Goal: Task Accomplishment & Management: Manage account settings

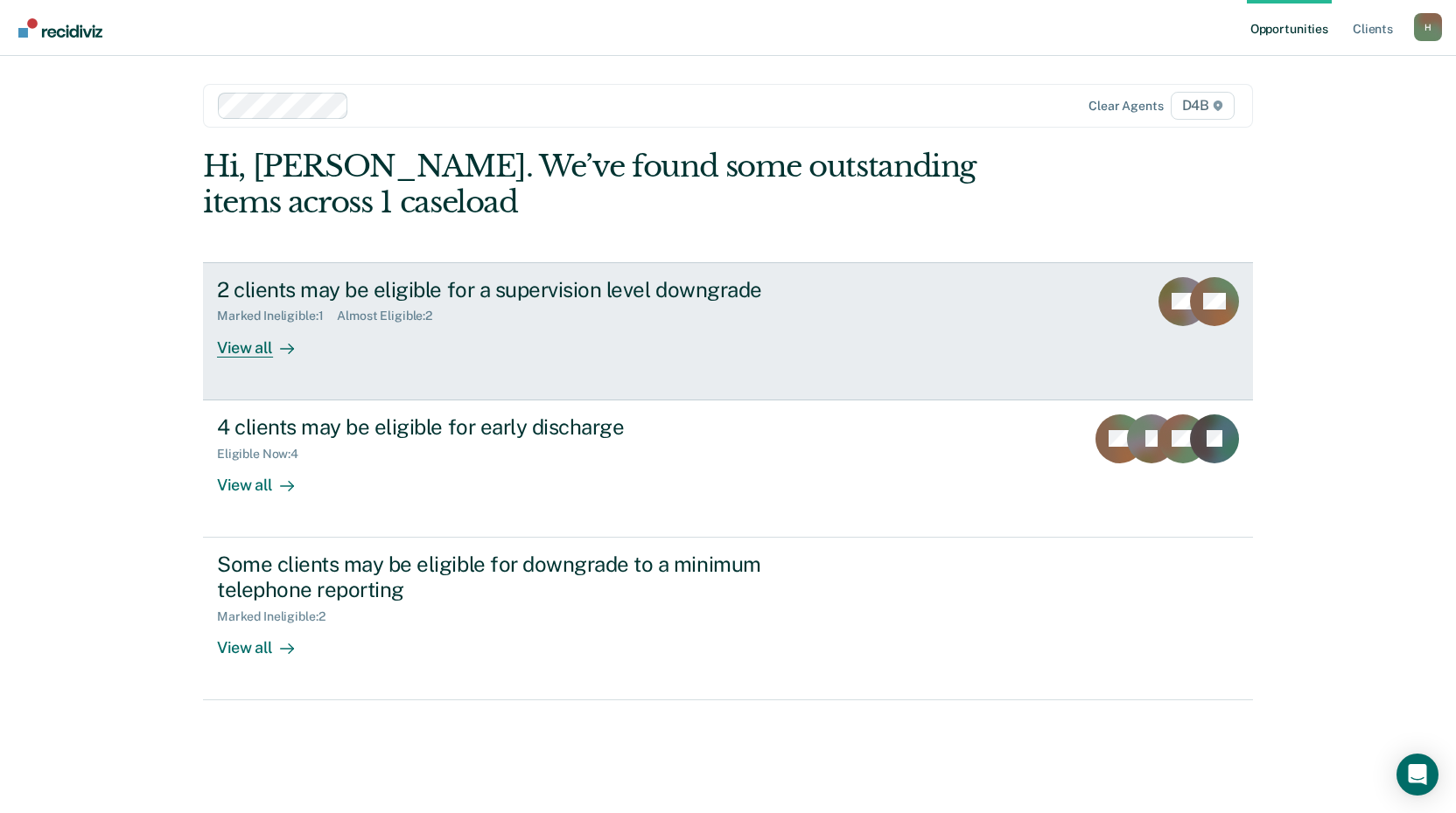
click at [251, 346] on div "View all" at bounding box center [266, 340] width 98 height 34
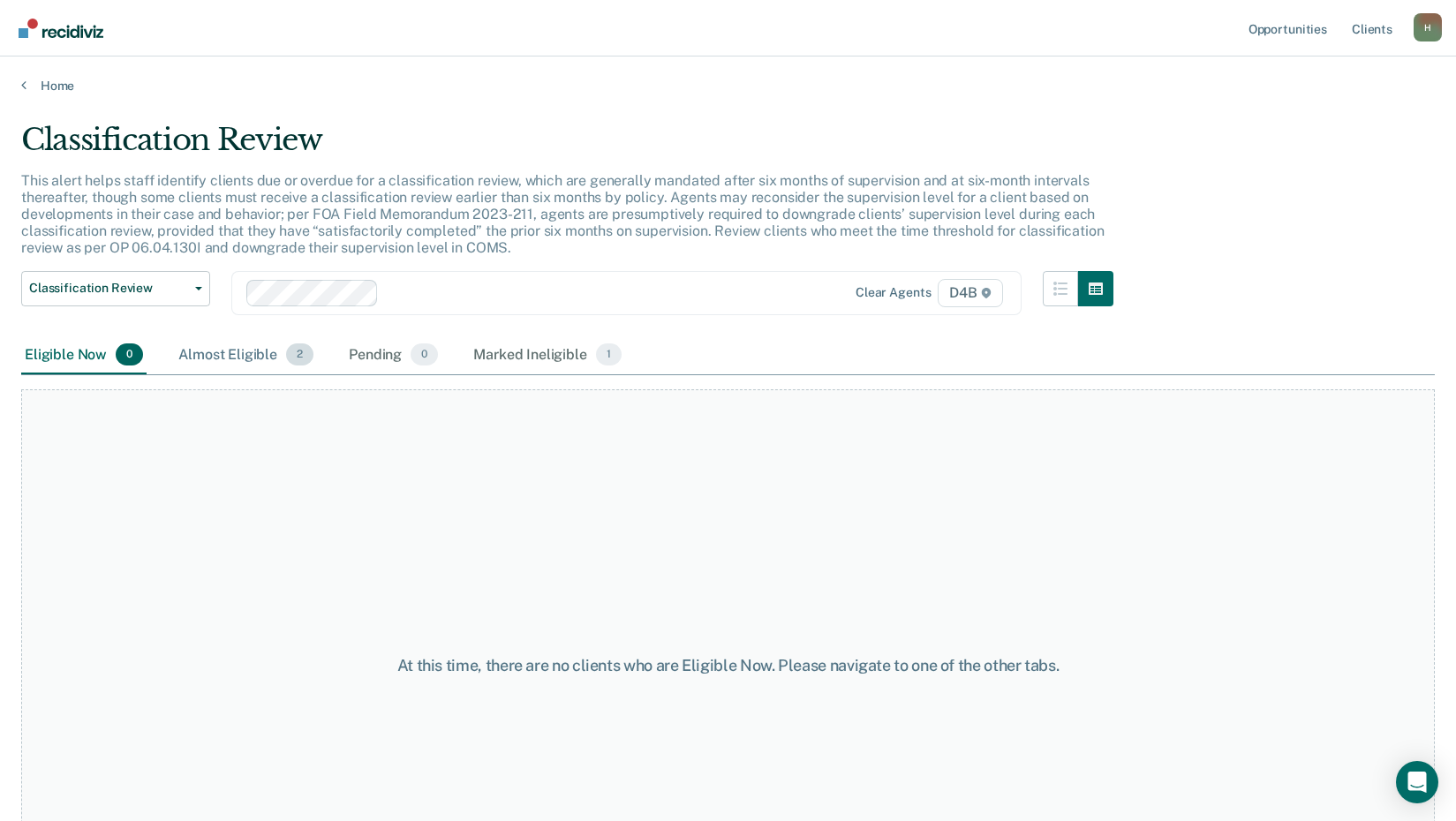
click at [246, 355] on div "Almost Eligible 2" at bounding box center [246, 356] width 142 height 39
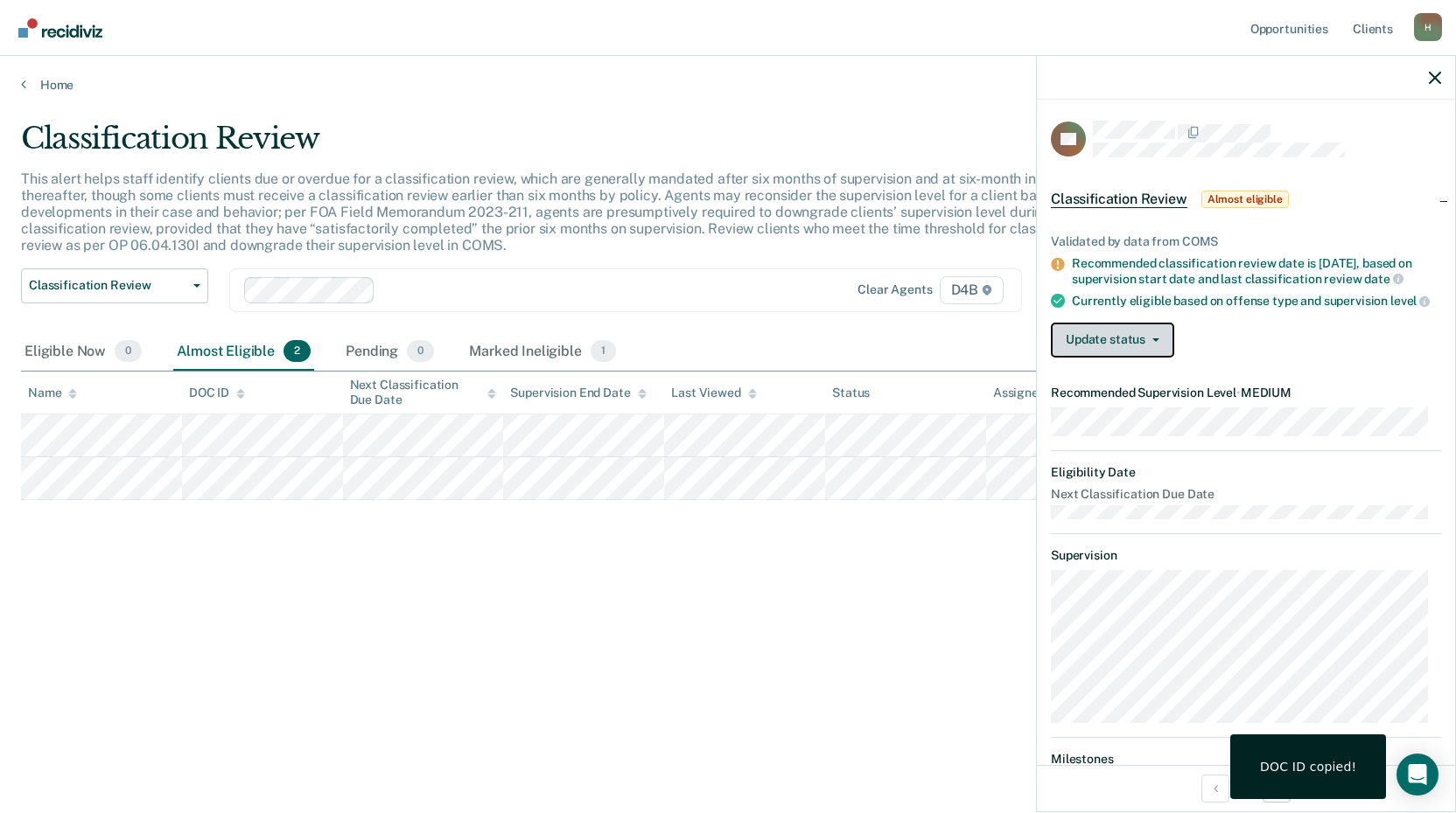
click at [1113, 355] on button "Update status" at bounding box center [1112, 340] width 123 height 35
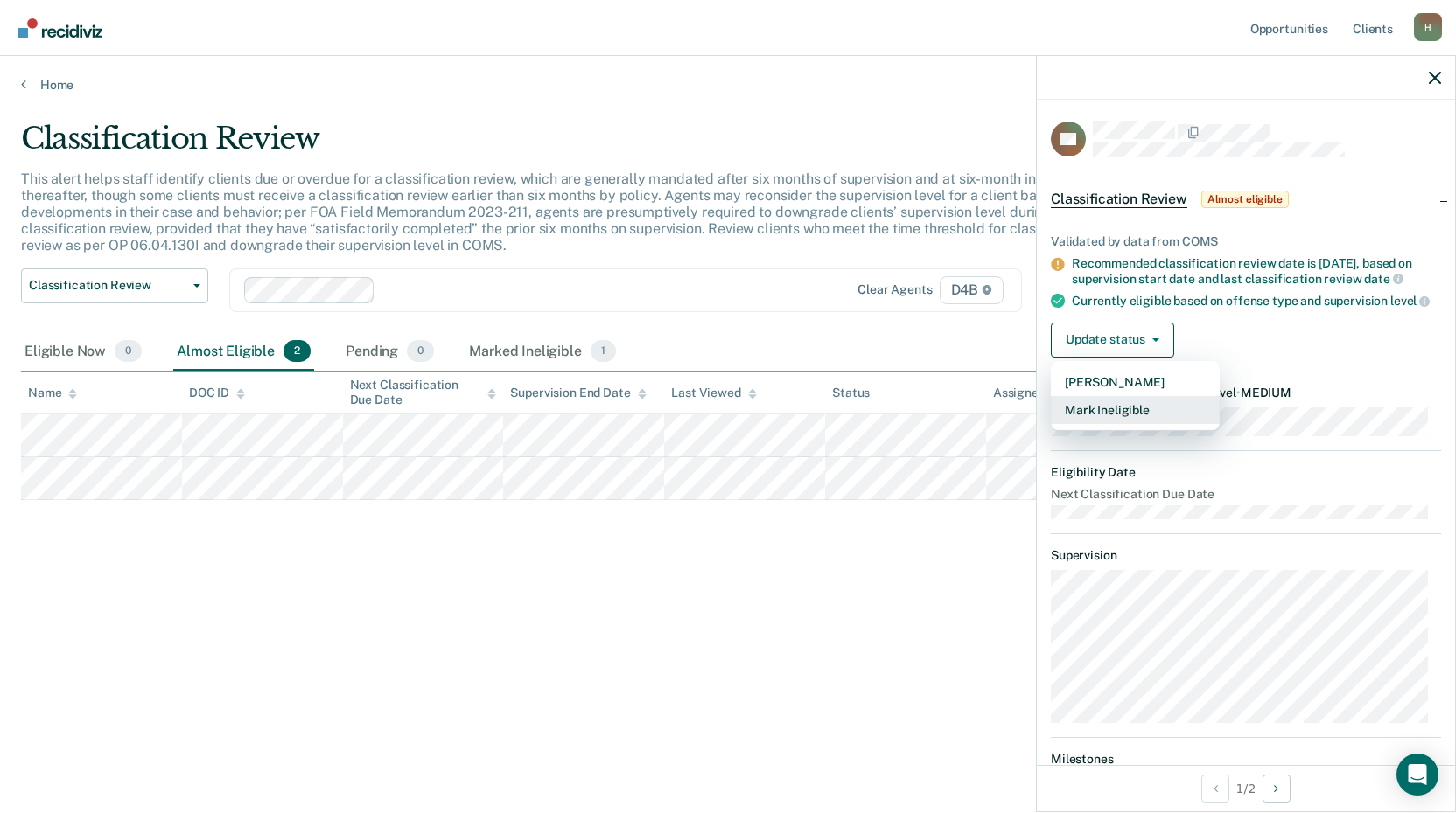
click at [1117, 420] on button "Mark Ineligible" at bounding box center [1135, 410] width 169 height 28
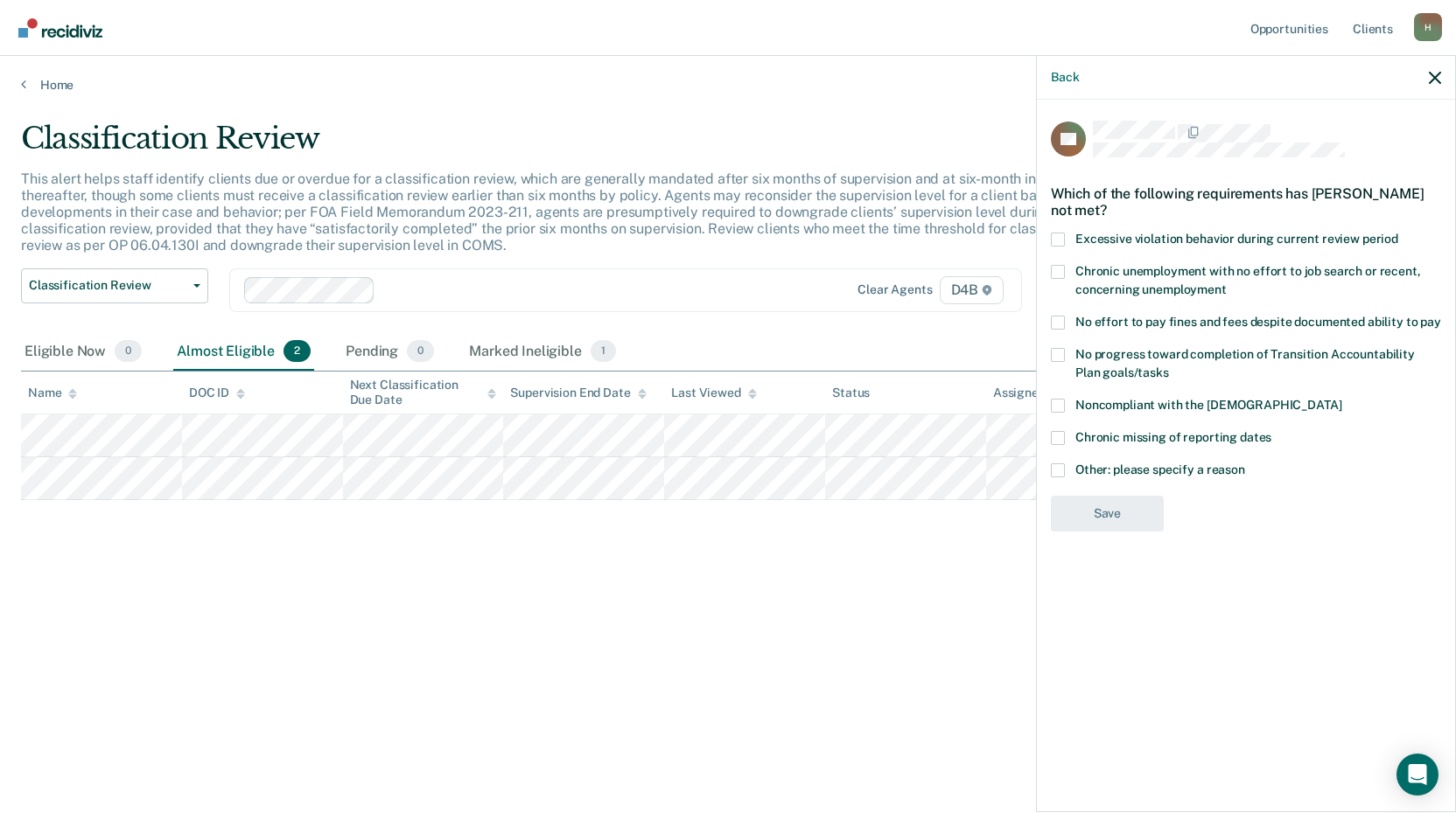
click at [1054, 408] on span at bounding box center [1058, 406] width 14 height 14
click at [1342, 399] on input "Noncompliant with the [DEMOGRAPHIC_DATA]" at bounding box center [1342, 399] width 0 height 0
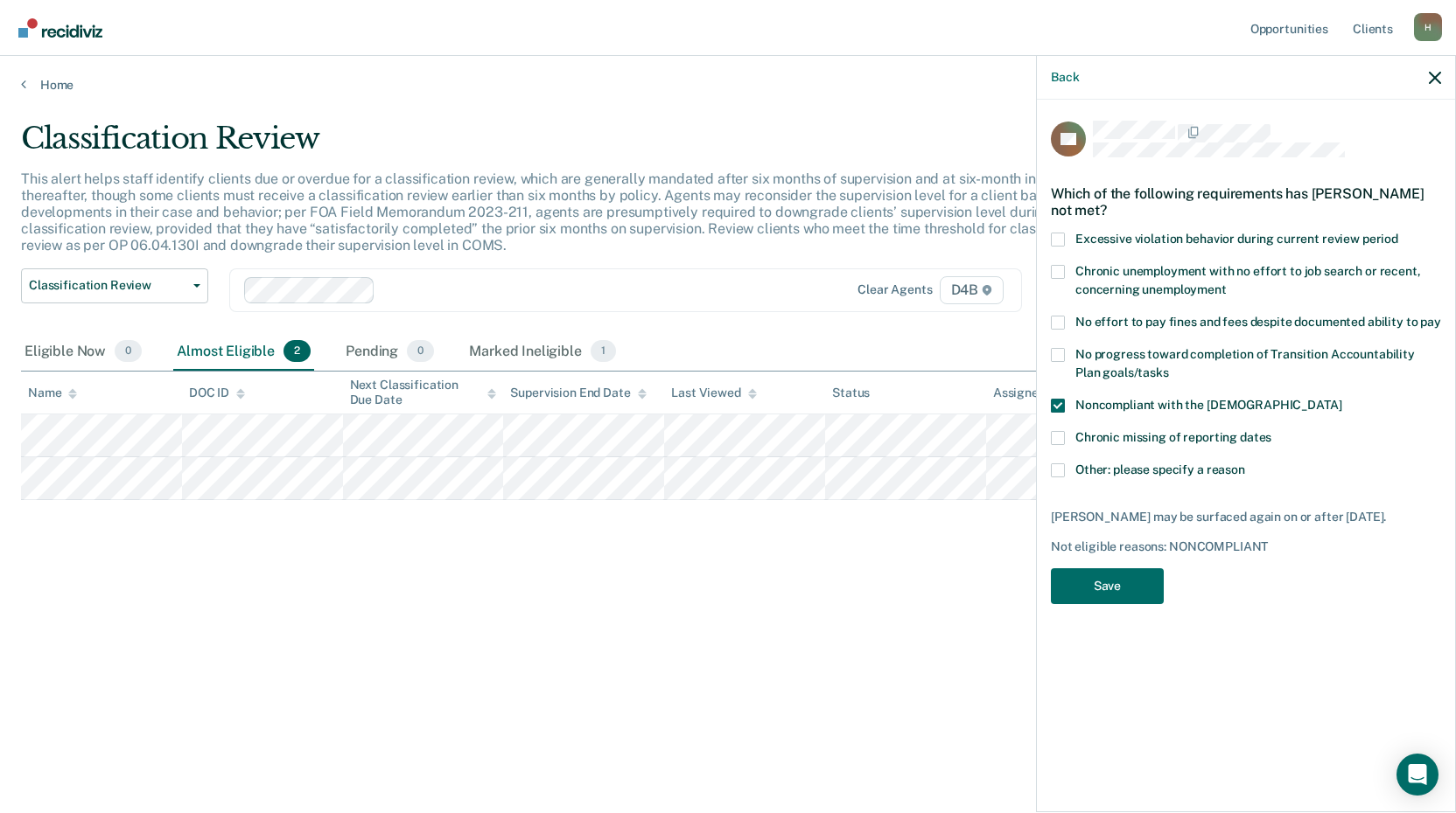
click at [1055, 321] on span at bounding box center [1058, 323] width 14 height 14
click at [1440, 316] on input "No effort to pay fines and fees despite documented ability to pay" at bounding box center [1440, 316] width 0 height 0
click at [1056, 465] on span at bounding box center [1058, 470] width 14 height 14
click at [1245, 463] on input "Other: please specify a reason" at bounding box center [1245, 463] width 0 height 0
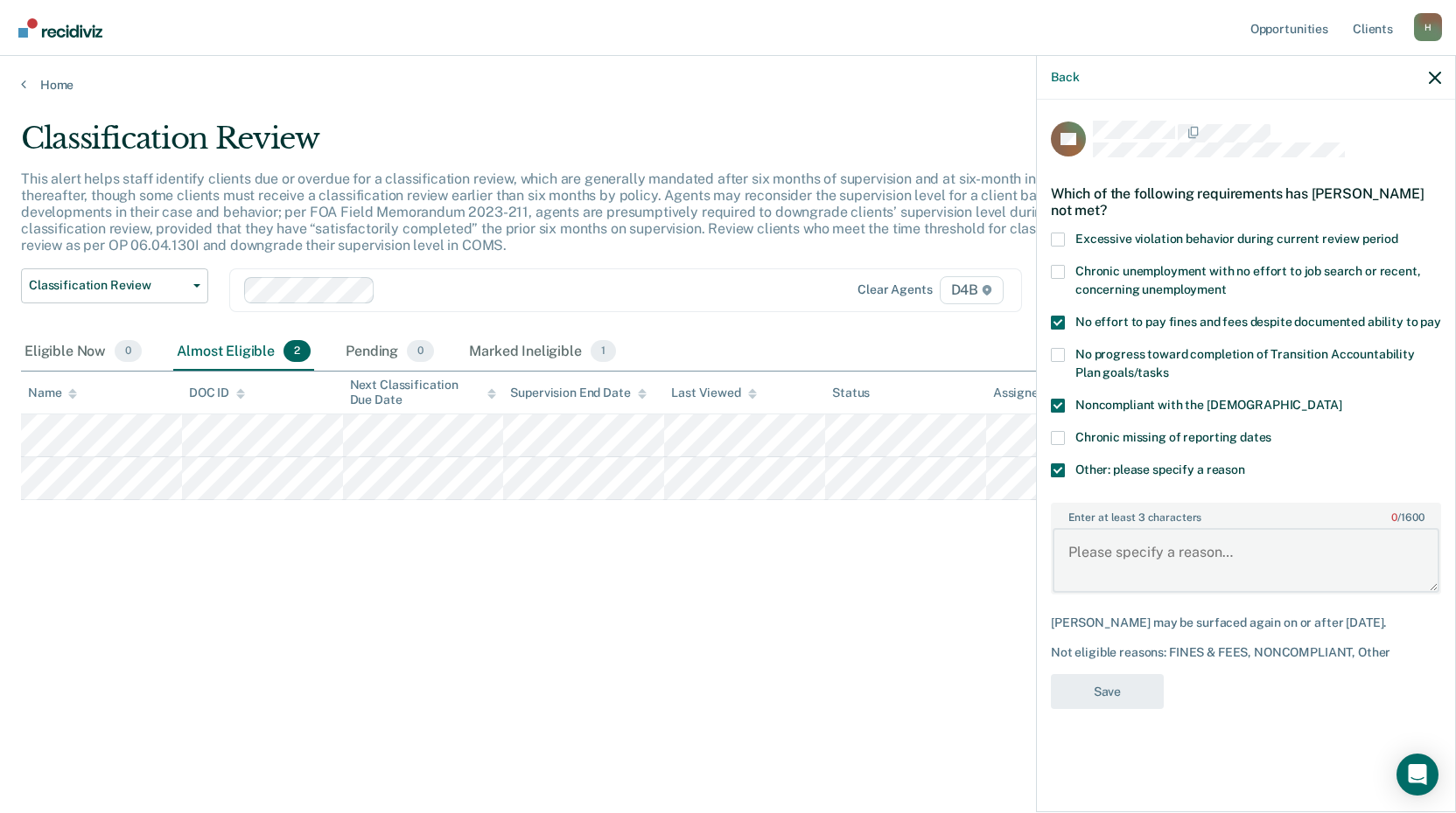
click at [1127, 551] on textarea "Enter at least 3 characters 0 / 1600" at bounding box center [1246, 560] width 387 height 65
type textarea "New felony conviction"
click at [1121, 694] on button "Save" at bounding box center [1107, 692] width 112 height 36
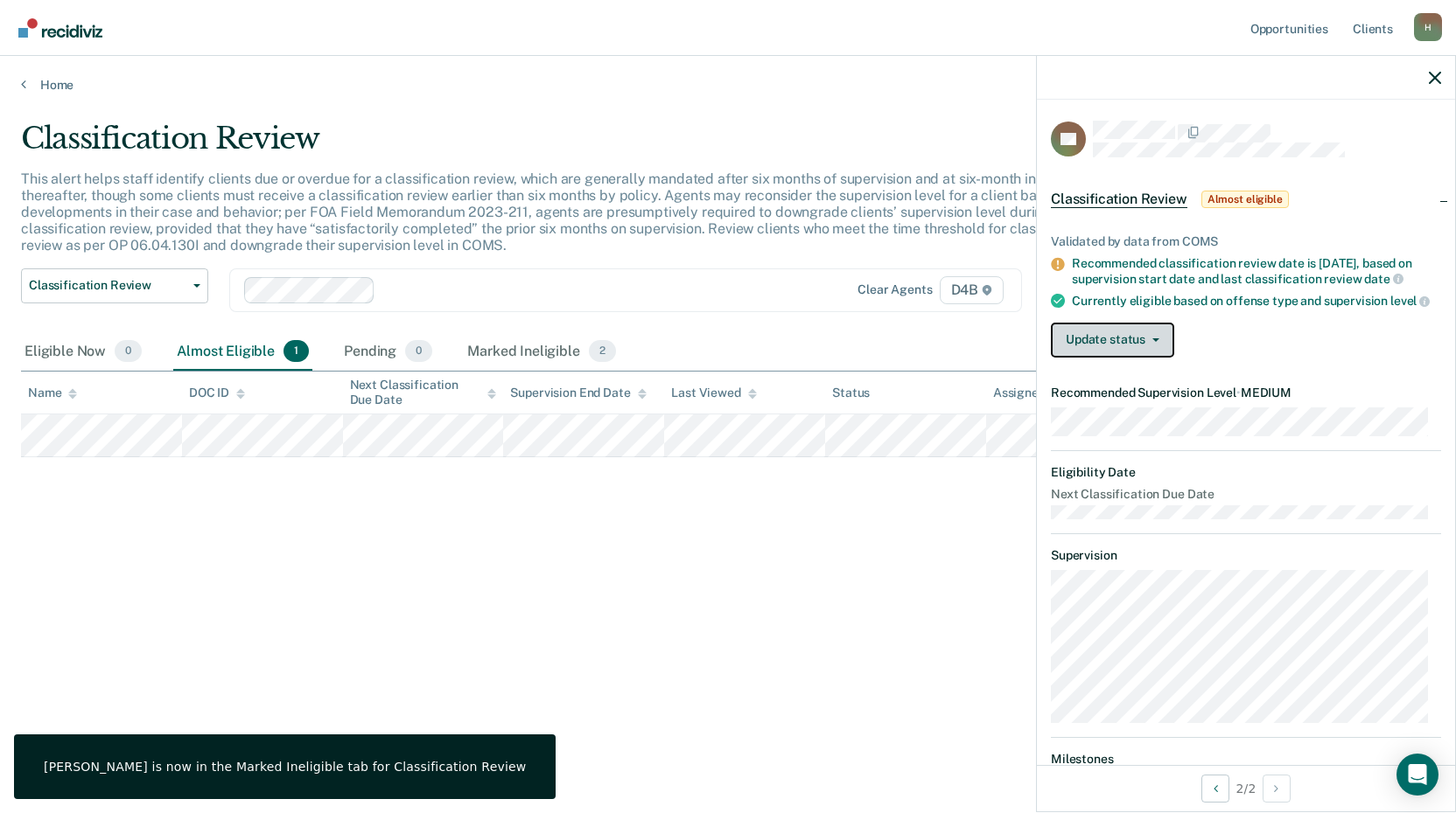
click at [1082, 355] on button "Update status" at bounding box center [1112, 340] width 123 height 35
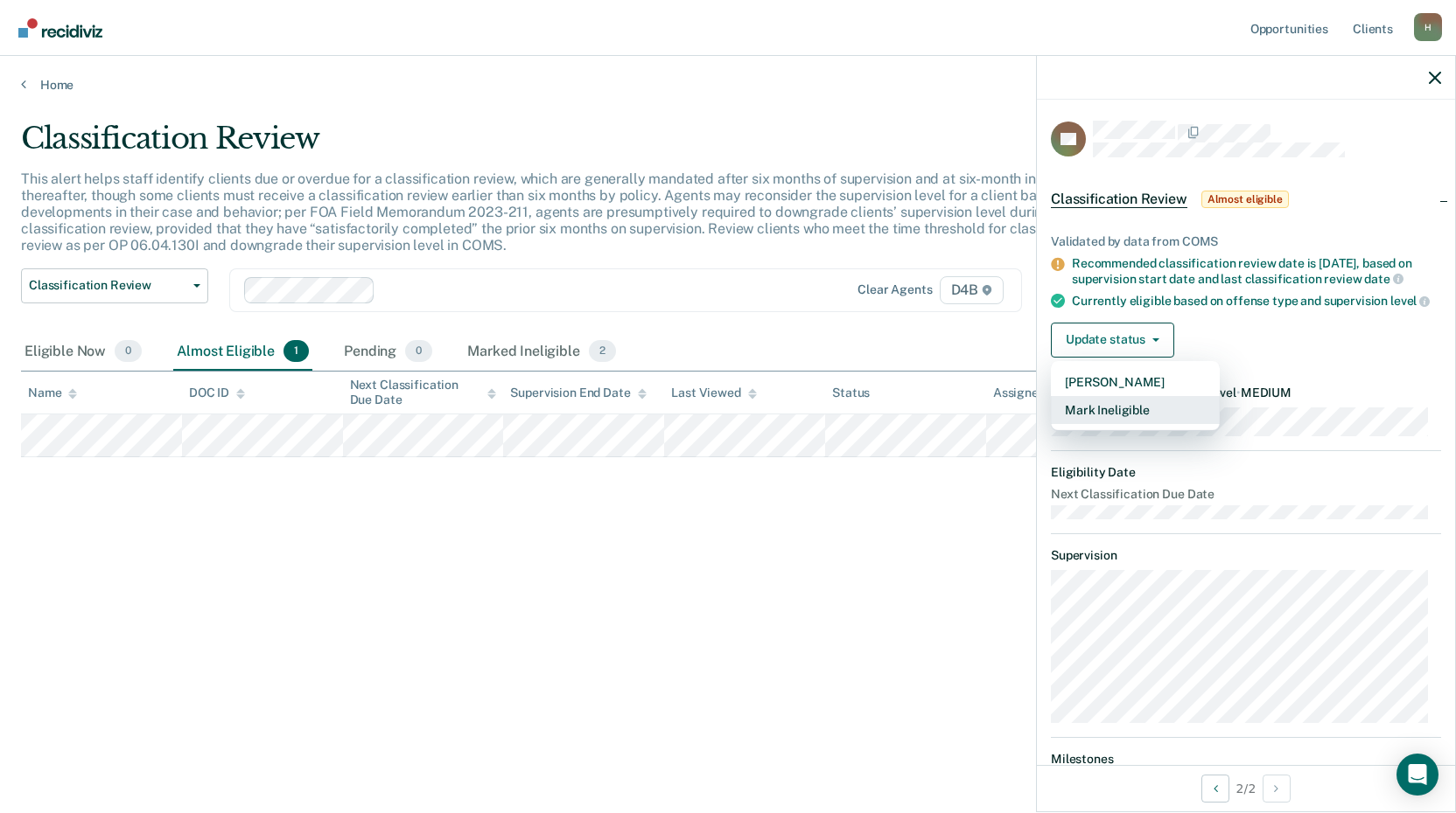
click at [1117, 424] on button "Mark Ineligible" at bounding box center [1135, 410] width 169 height 28
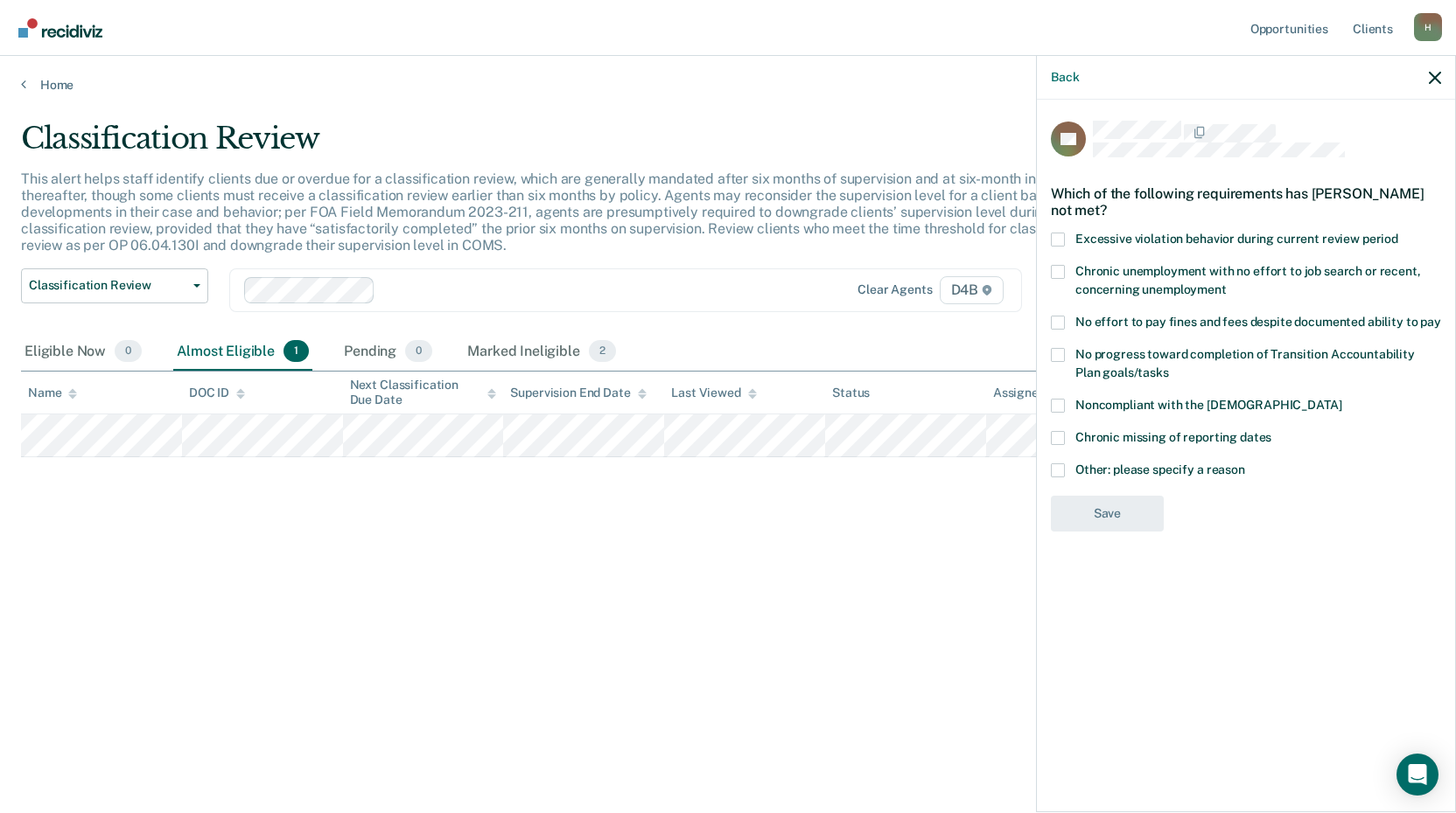
click at [1057, 319] on span at bounding box center [1058, 323] width 14 height 14
click at [1440, 316] on input "No effort to pay fines and fees despite documented ability to pay" at bounding box center [1440, 316] width 0 height 0
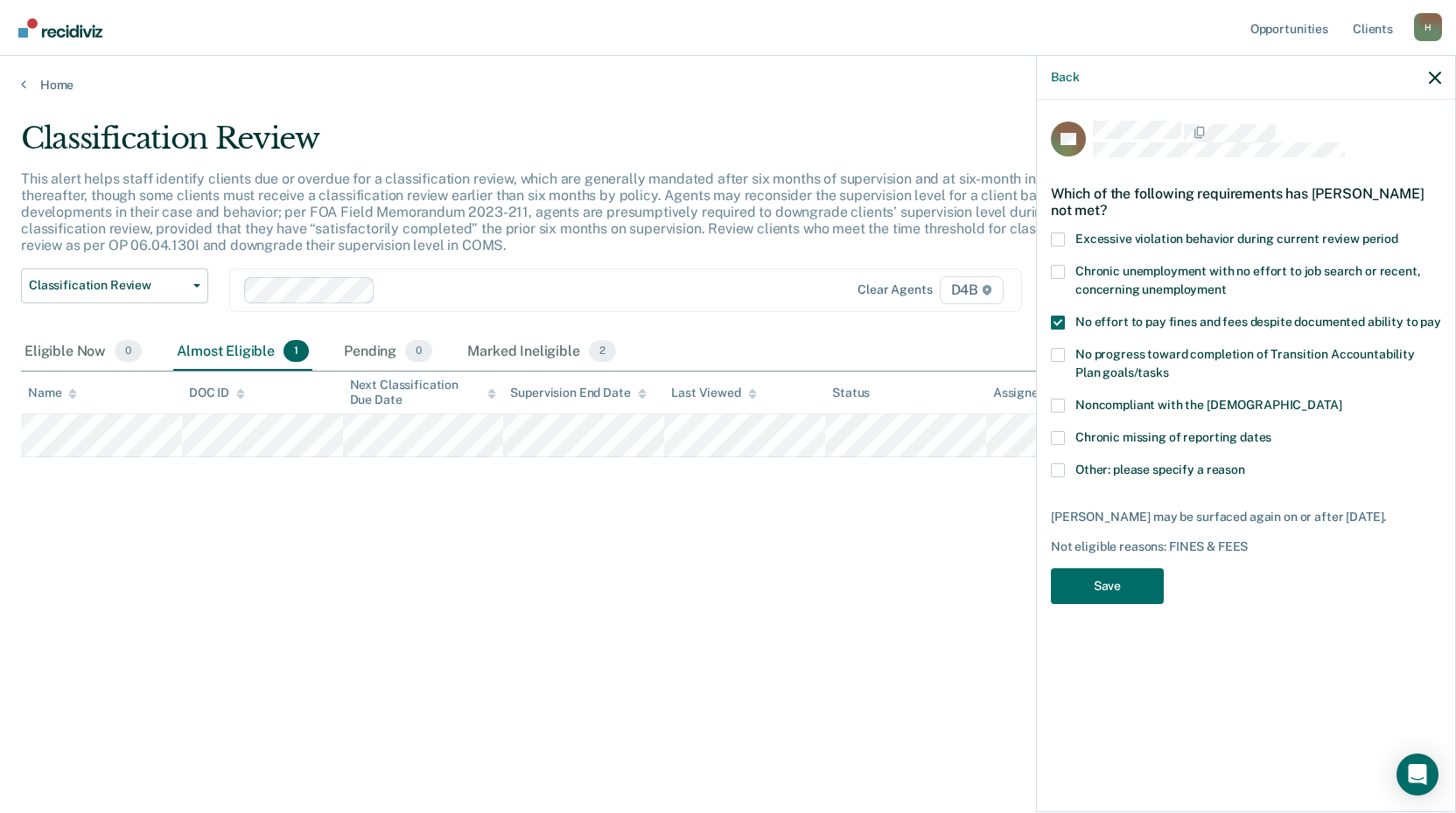
click at [1057, 233] on span at bounding box center [1058, 239] width 14 height 14
click at [1398, 233] on input "Excessive violation behavior during current review period" at bounding box center [1398, 233] width 0 height 0
click at [1063, 467] on span at bounding box center [1058, 470] width 14 height 14
click at [1245, 463] on input "Other: please specify a reason" at bounding box center [1245, 463] width 0 height 0
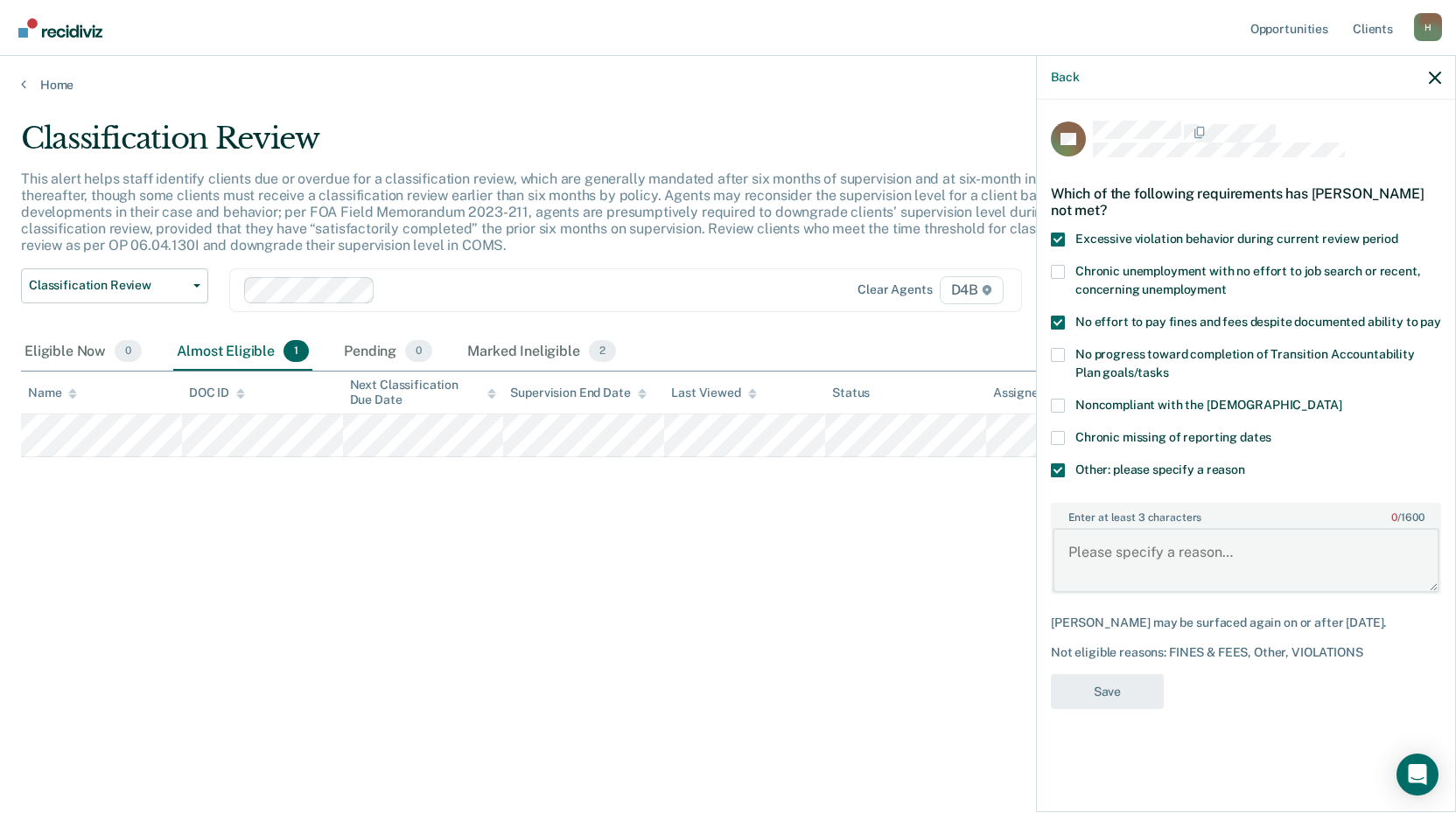
click at [1164, 544] on textarea "Enter at least 3 characters 0 / 1600" at bounding box center [1246, 560] width 387 height 65
type textarea "Struggling with [MEDICAL_DATA] and is in IOP"
click at [1140, 685] on button "Save" at bounding box center [1107, 692] width 112 height 36
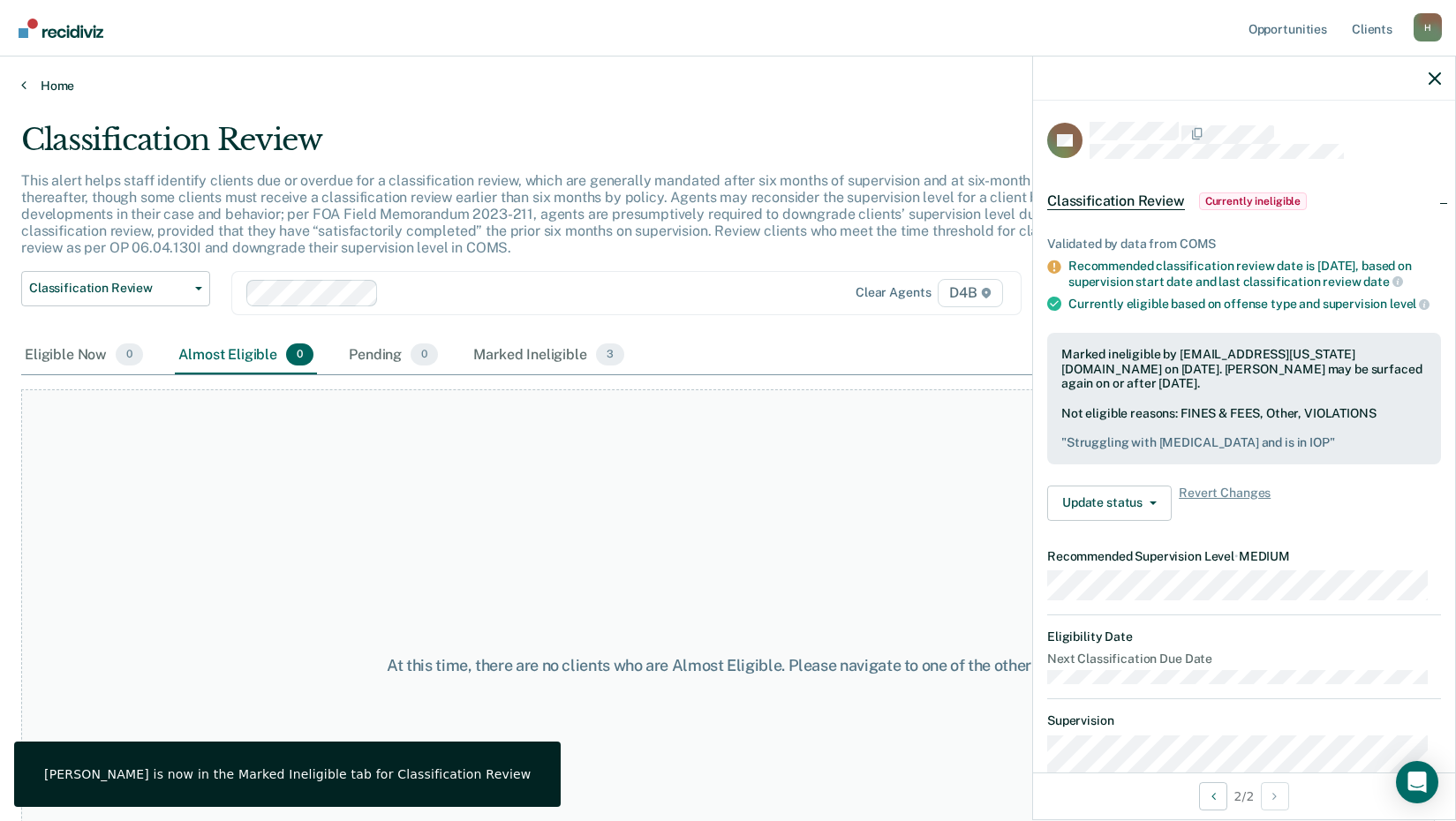
click at [41, 86] on link "Home" at bounding box center [728, 85] width 1414 height 16
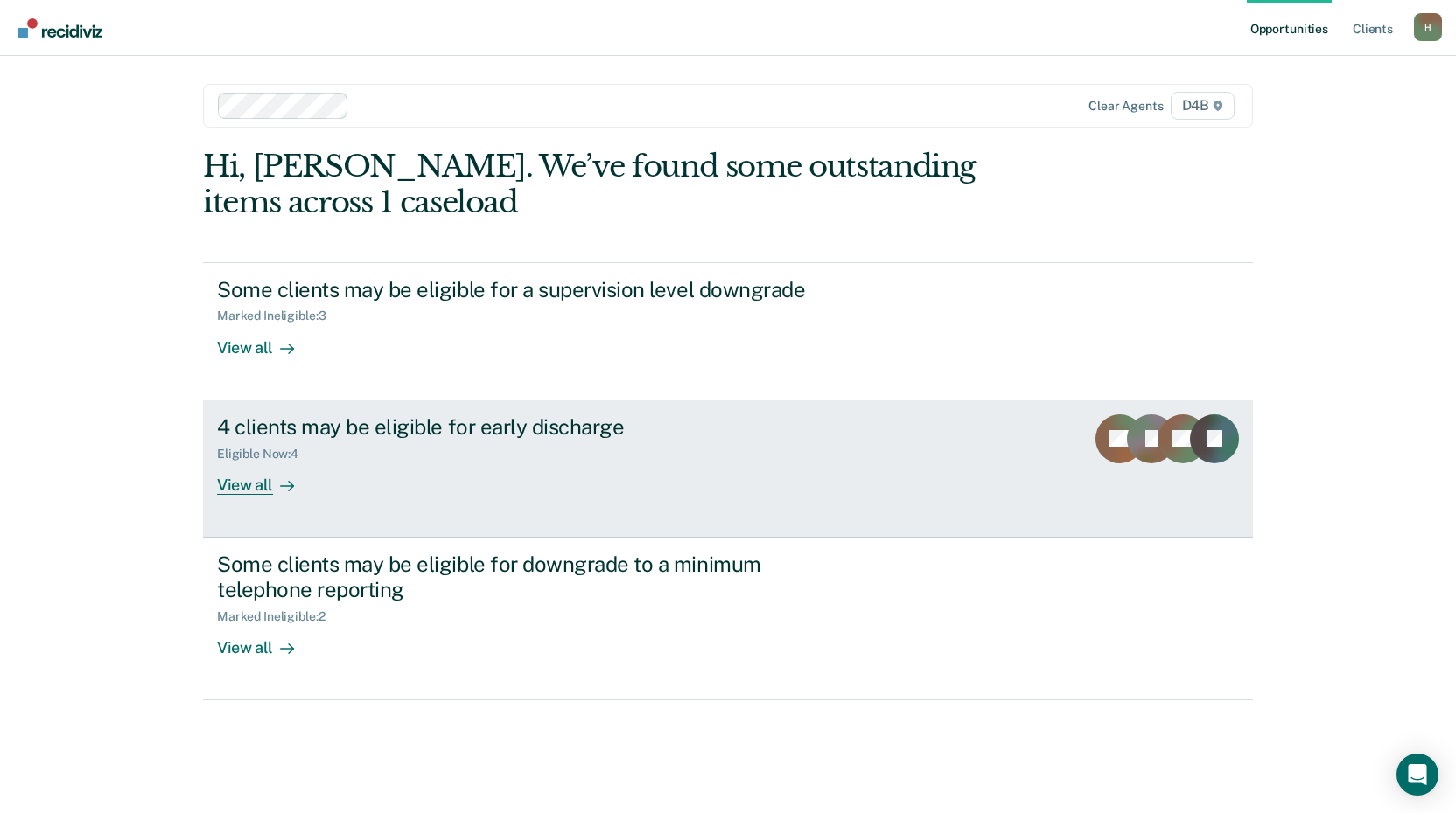
click at [236, 483] on div "View all" at bounding box center [266, 478] width 98 height 34
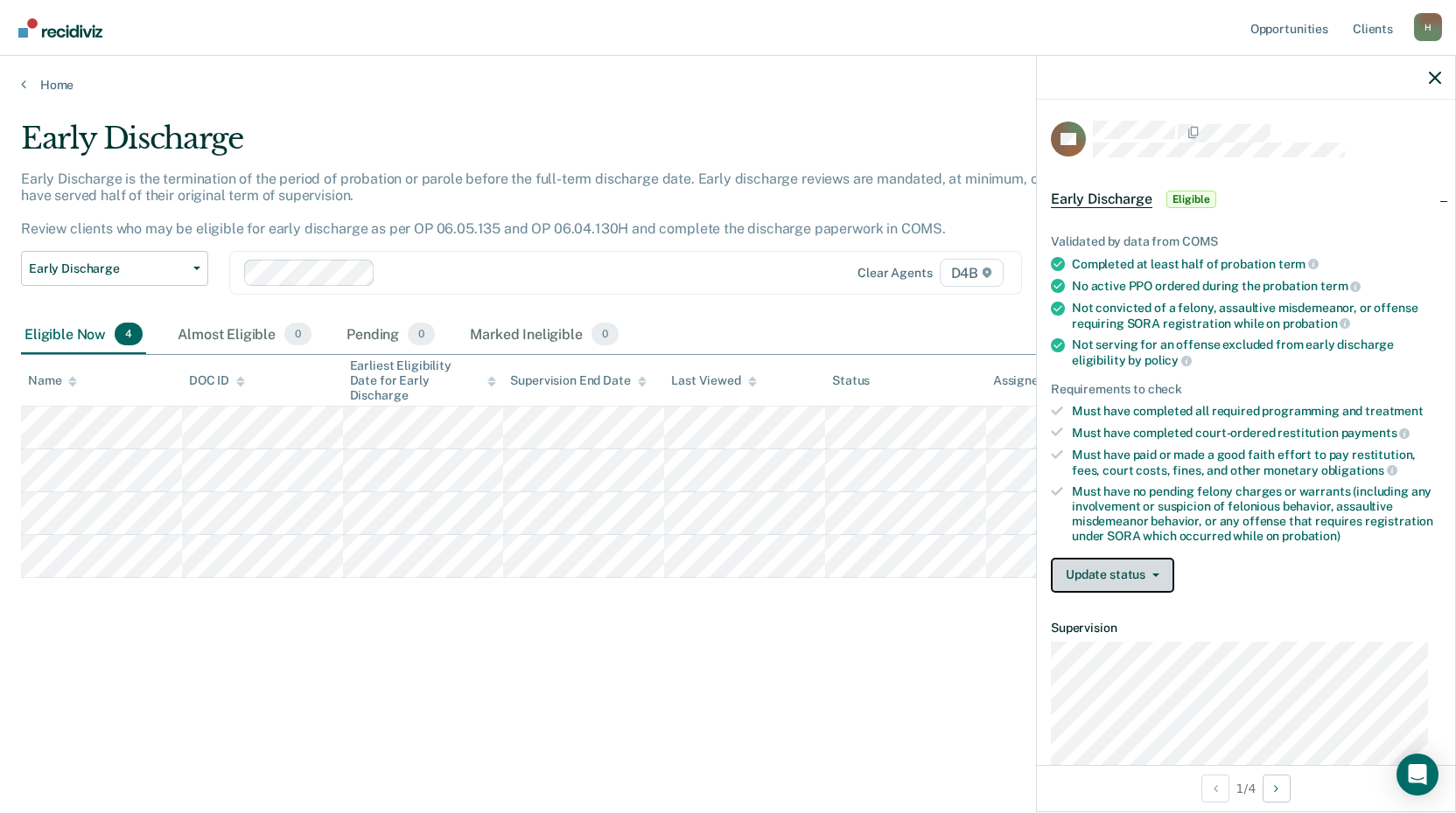
click at [1134, 571] on button "Update status" at bounding box center [1112, 576] width 123 height 35
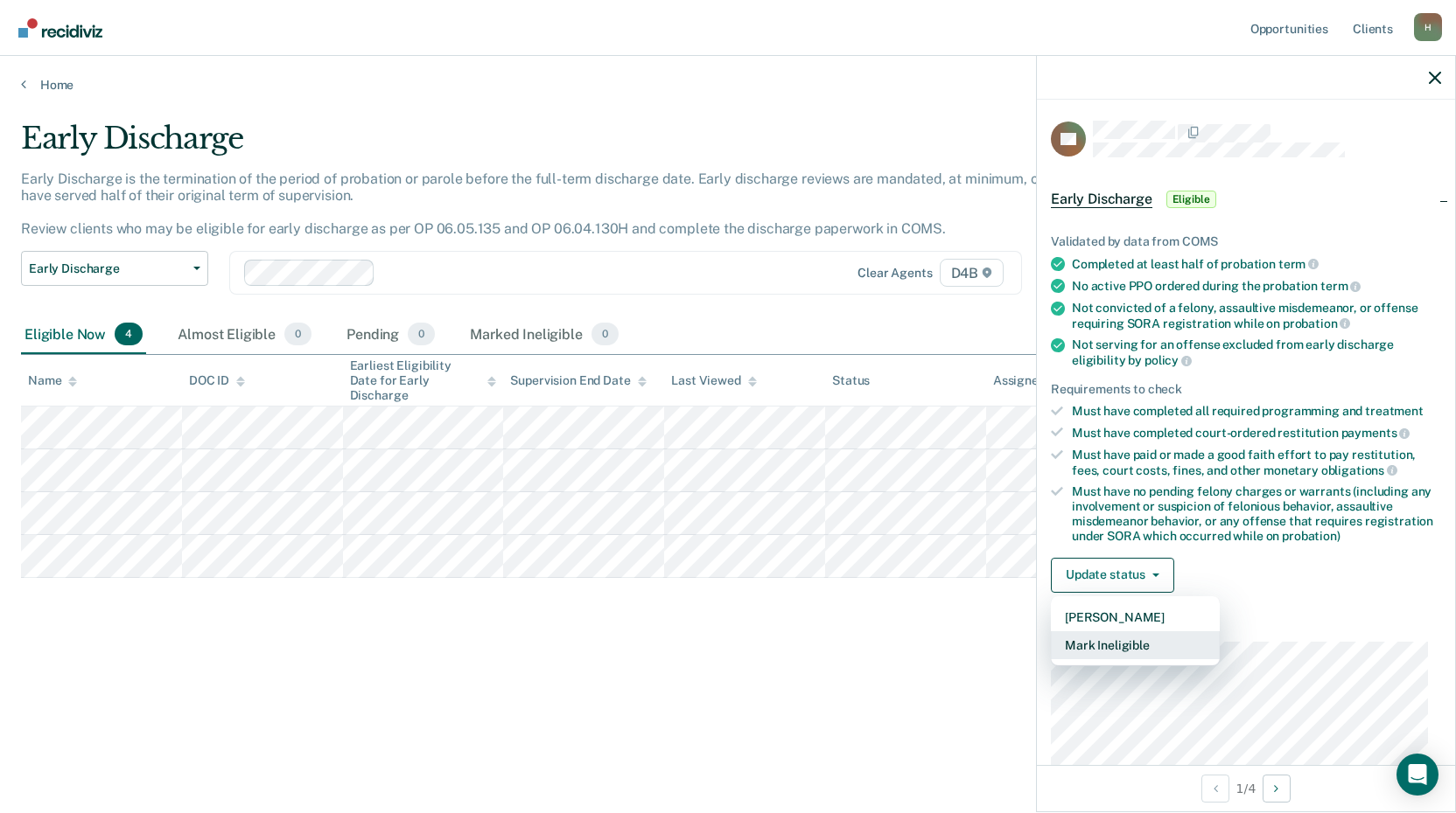
click at [1134, 641] on button "Mark Ineligible" at bounding box center [1135, 645] width 169 height 28
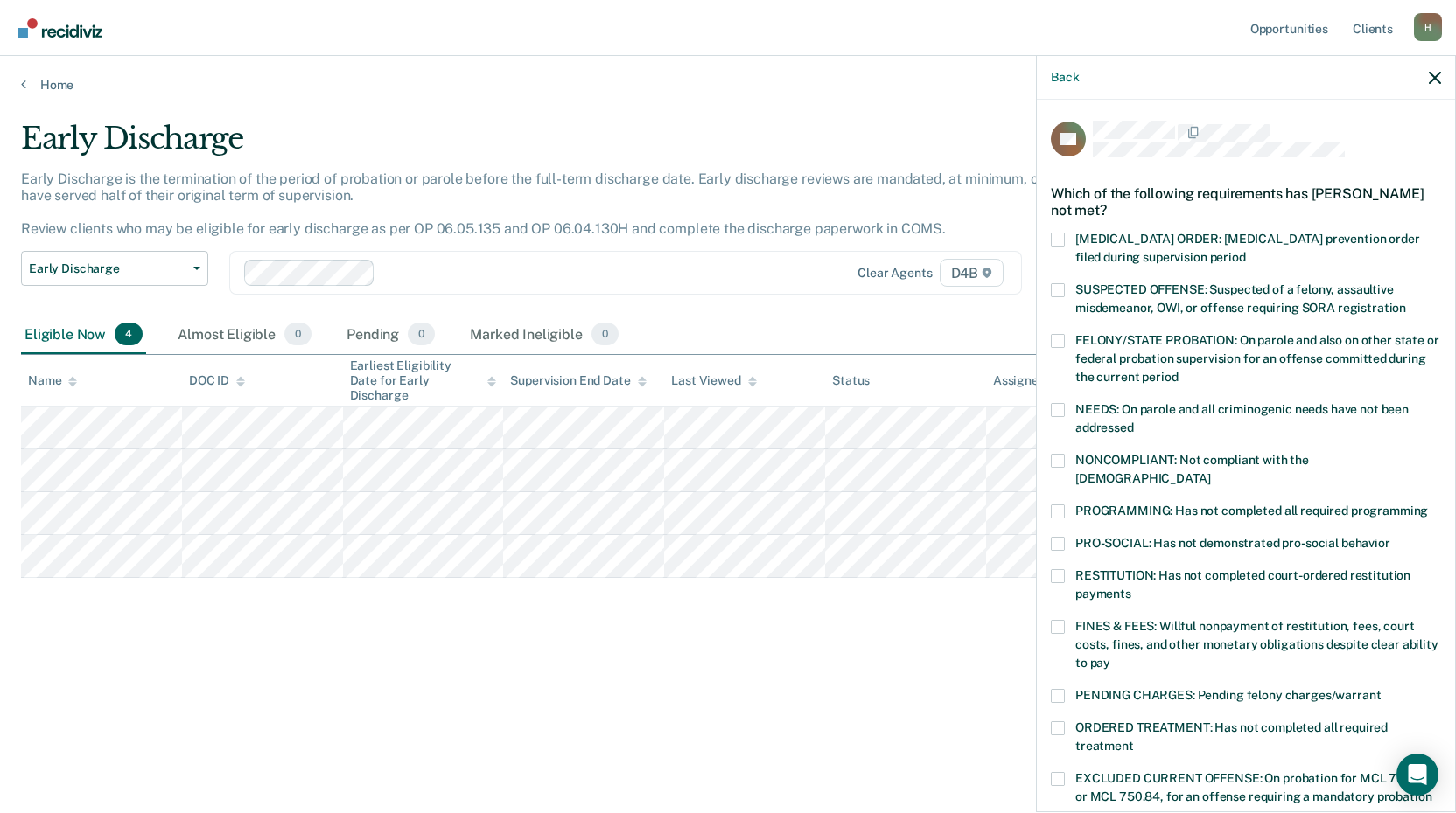
scroll to position [87, 0]
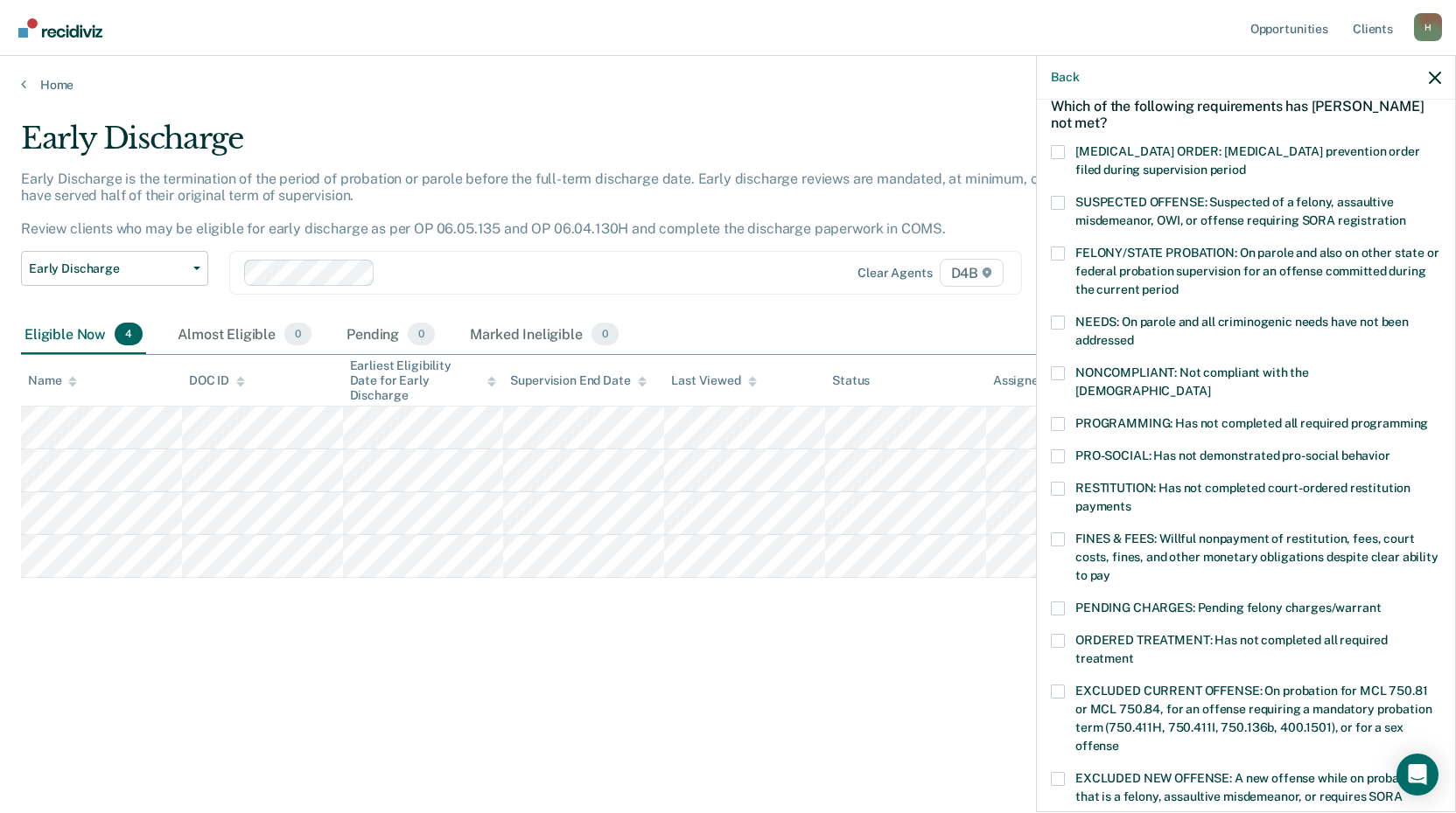
click at [1059, 602] on span at bounding box center [1058, 609] width 14 height 14
click at [1380, 602] on input "PENDING CHARGES: Pending felony charges/warrant" at bounding box center [1380, 602] width 0 height 0
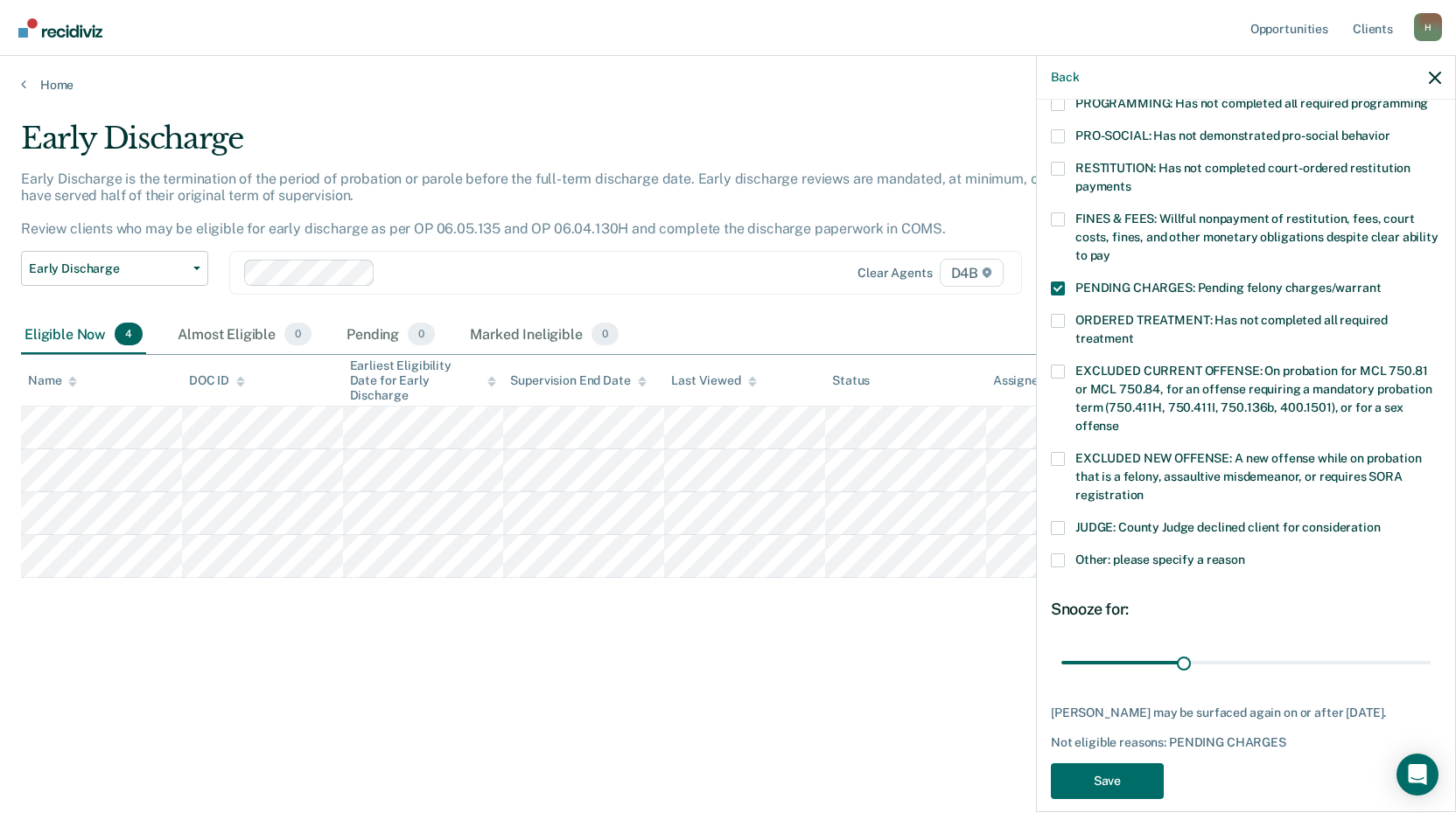
scroll to position [409, 0]
click at [1141, 762] on button "Save" at bounding box center [1107, 779] width 112 height 36
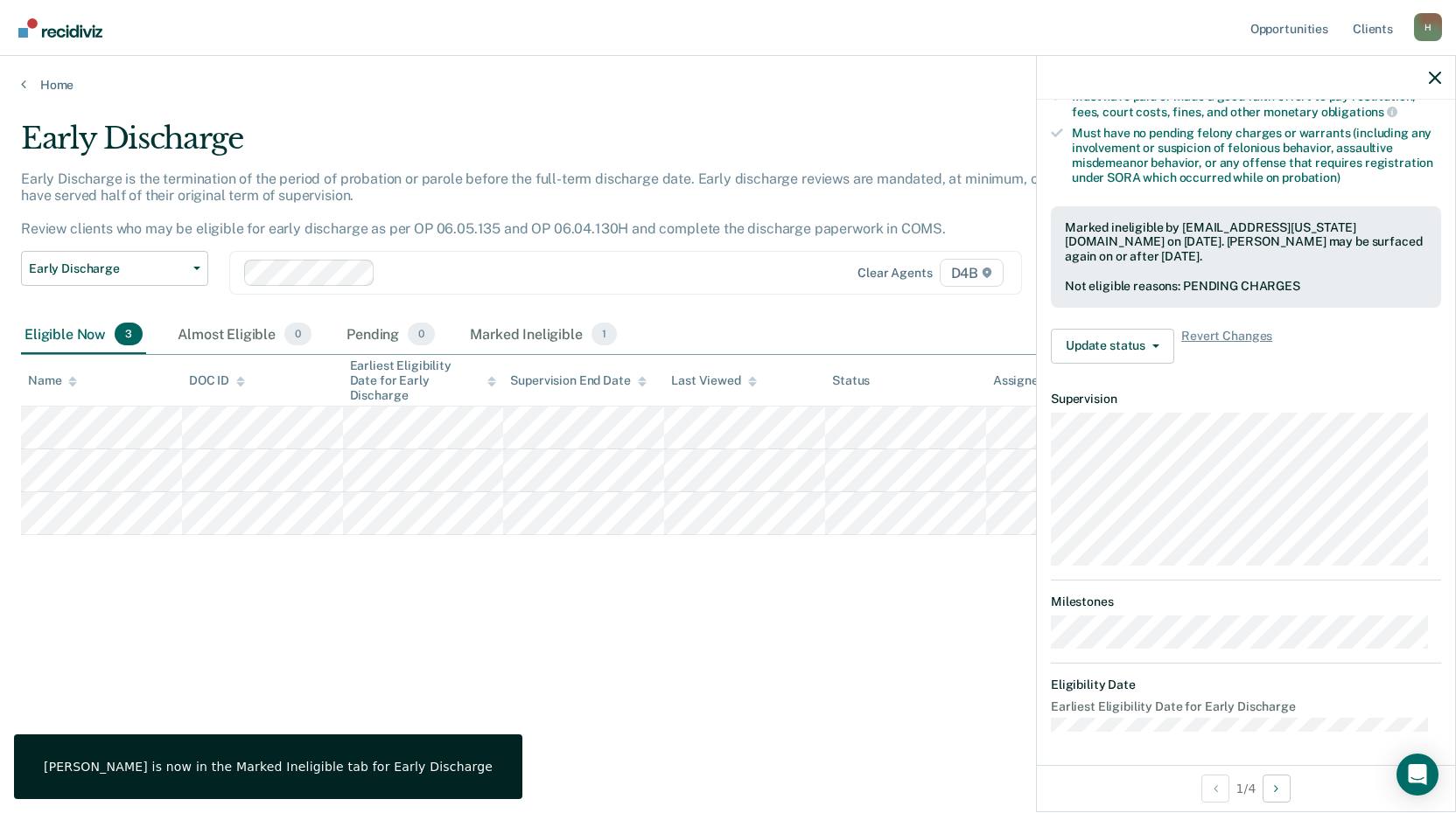
scroll to position [247, 0]
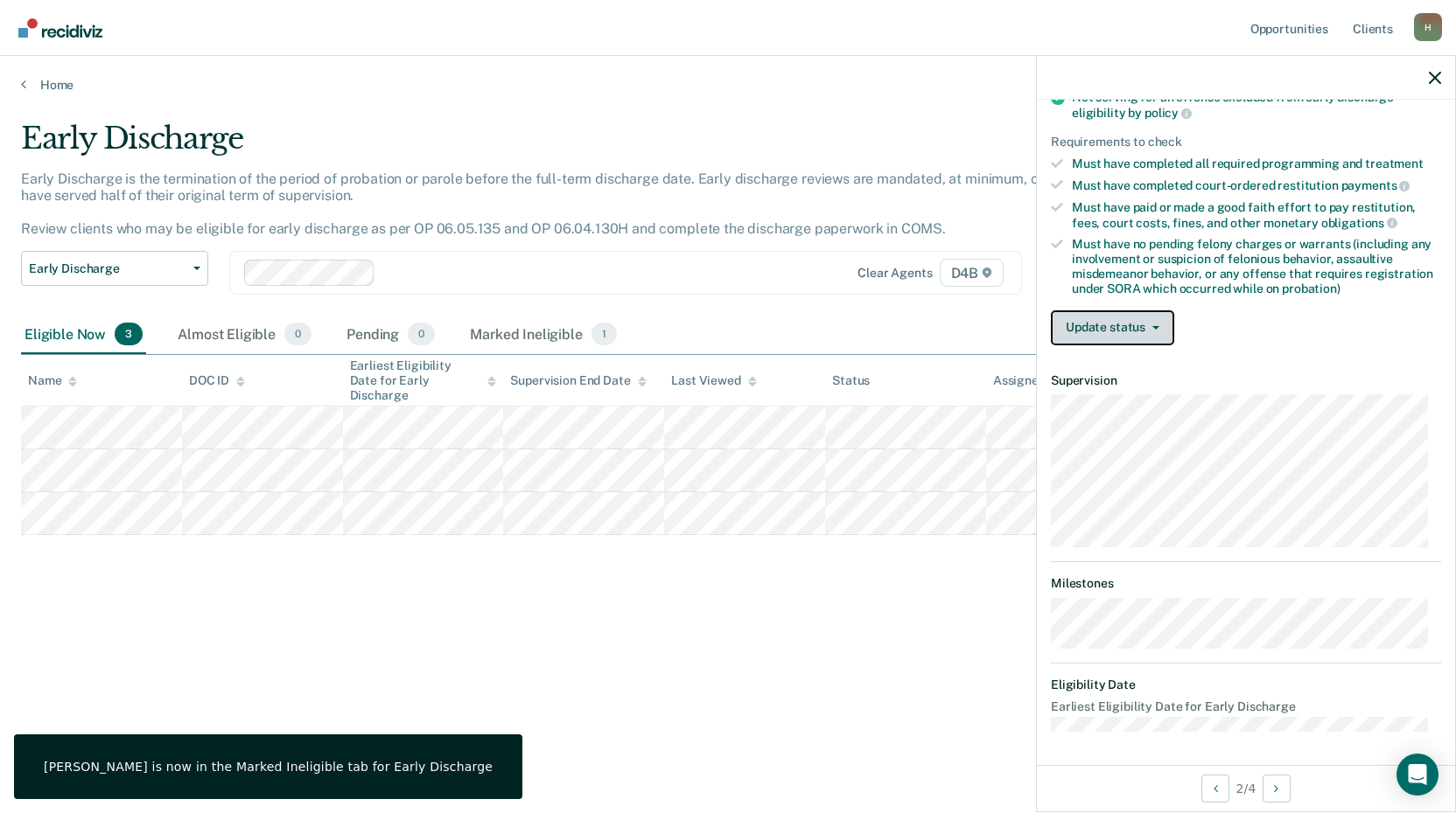
click at [1129, 314] on button "Update status" at bounding box center [1112, 328] width 123 height 35
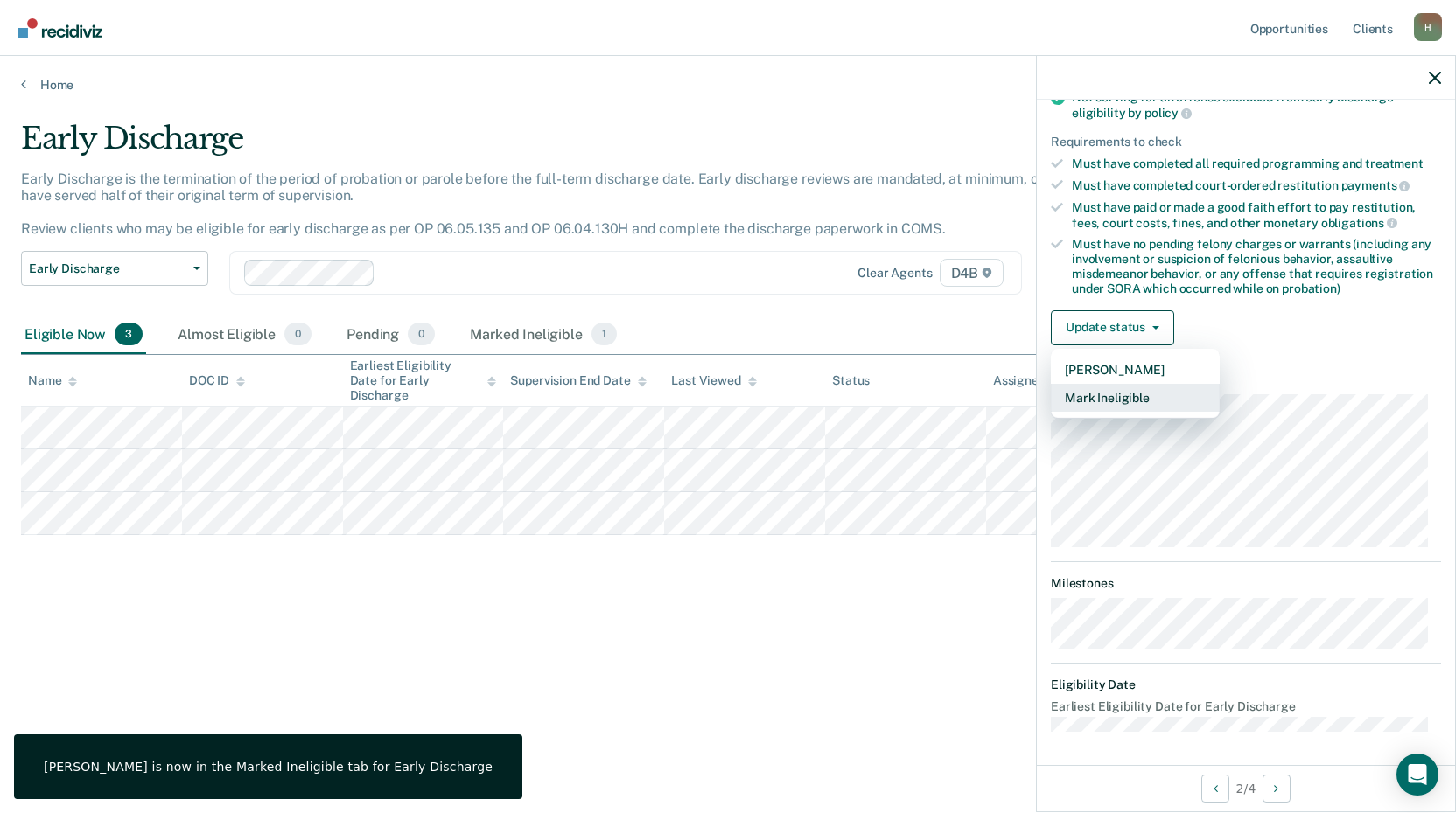
click at [1120, 393] on button "Mark Ineligible" at bounding box center [1135, 397] width 169 height 28
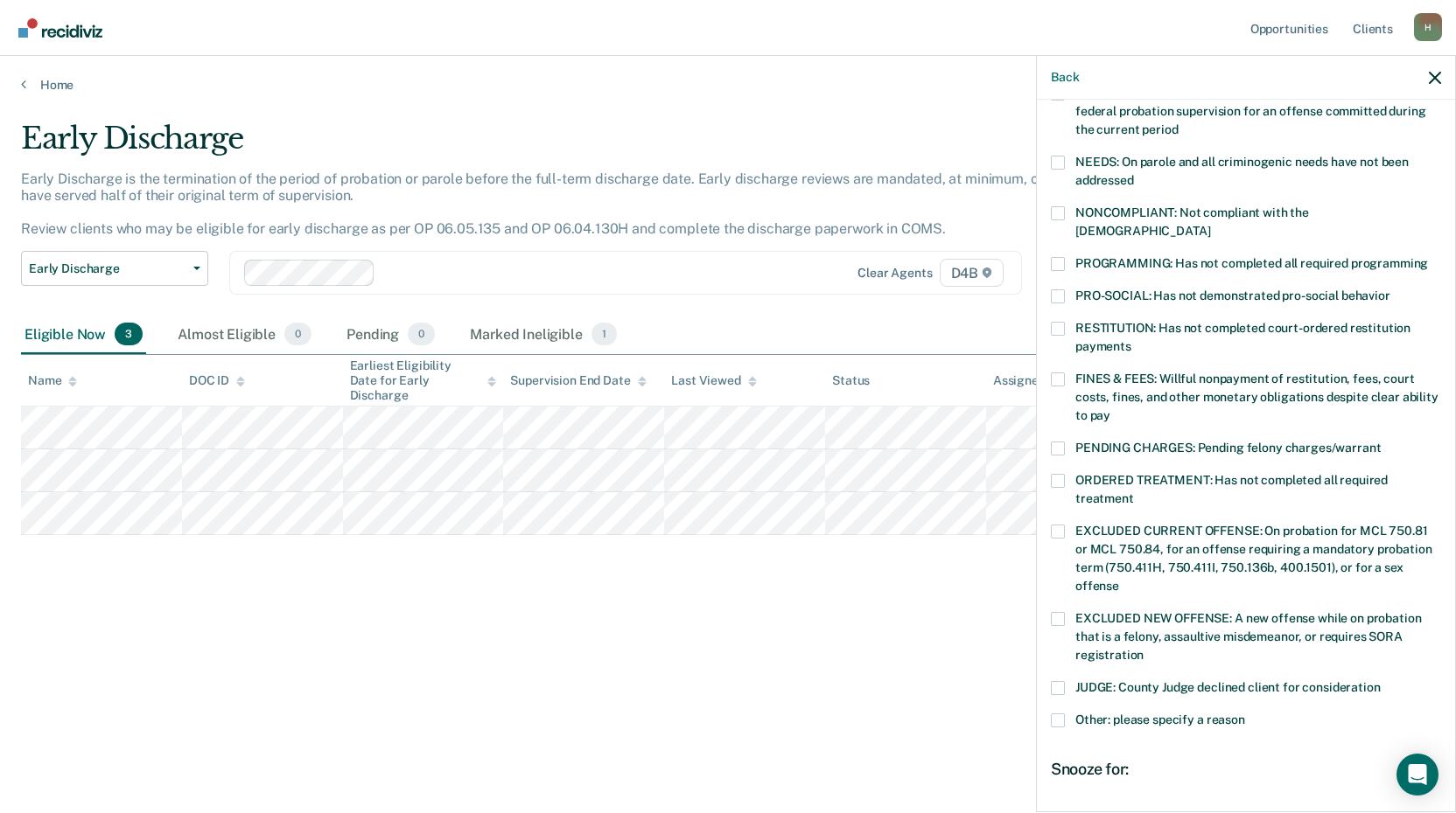
drag, startPoint x: 1057, startPoint y: 457, endPoint x: 1111, endPoint y: 472, distance: 56.0
click at [1058, 474] on span at bounding box center [1058, 481] width 14 height 14
click at [1134, 492] on input "ORDERED TREATMENT: Has not completed all required treatment" at bounding box center [1134, 492] width 0 height 0
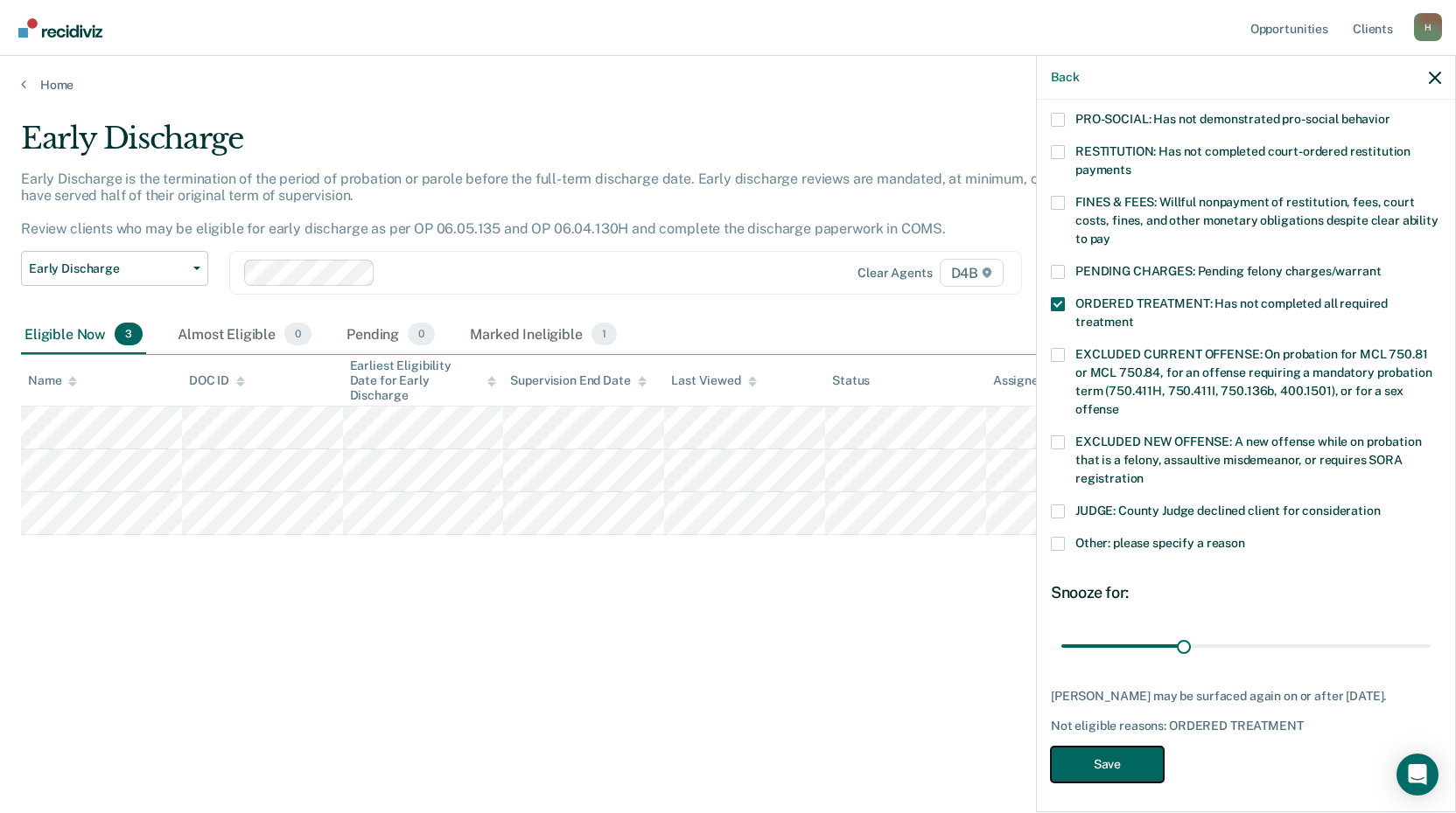
click at [1119, 758] on button "Save" at bounding box center [1107, 765] width 112 height 36
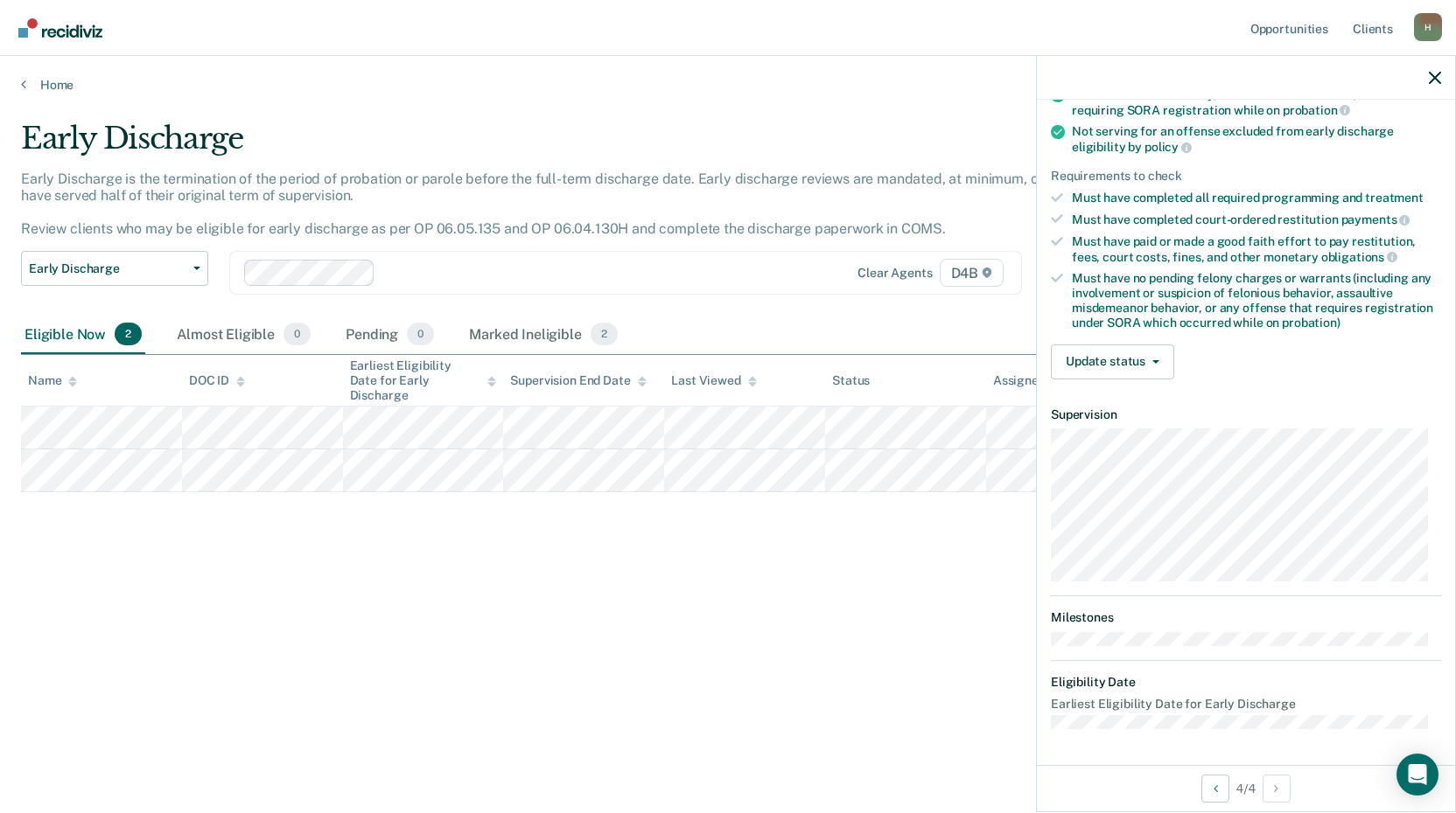
scroll to position [211, 0]
click at [1118, 358] on button "Update status" at bounding box center [1112, 363] width 123 height 35
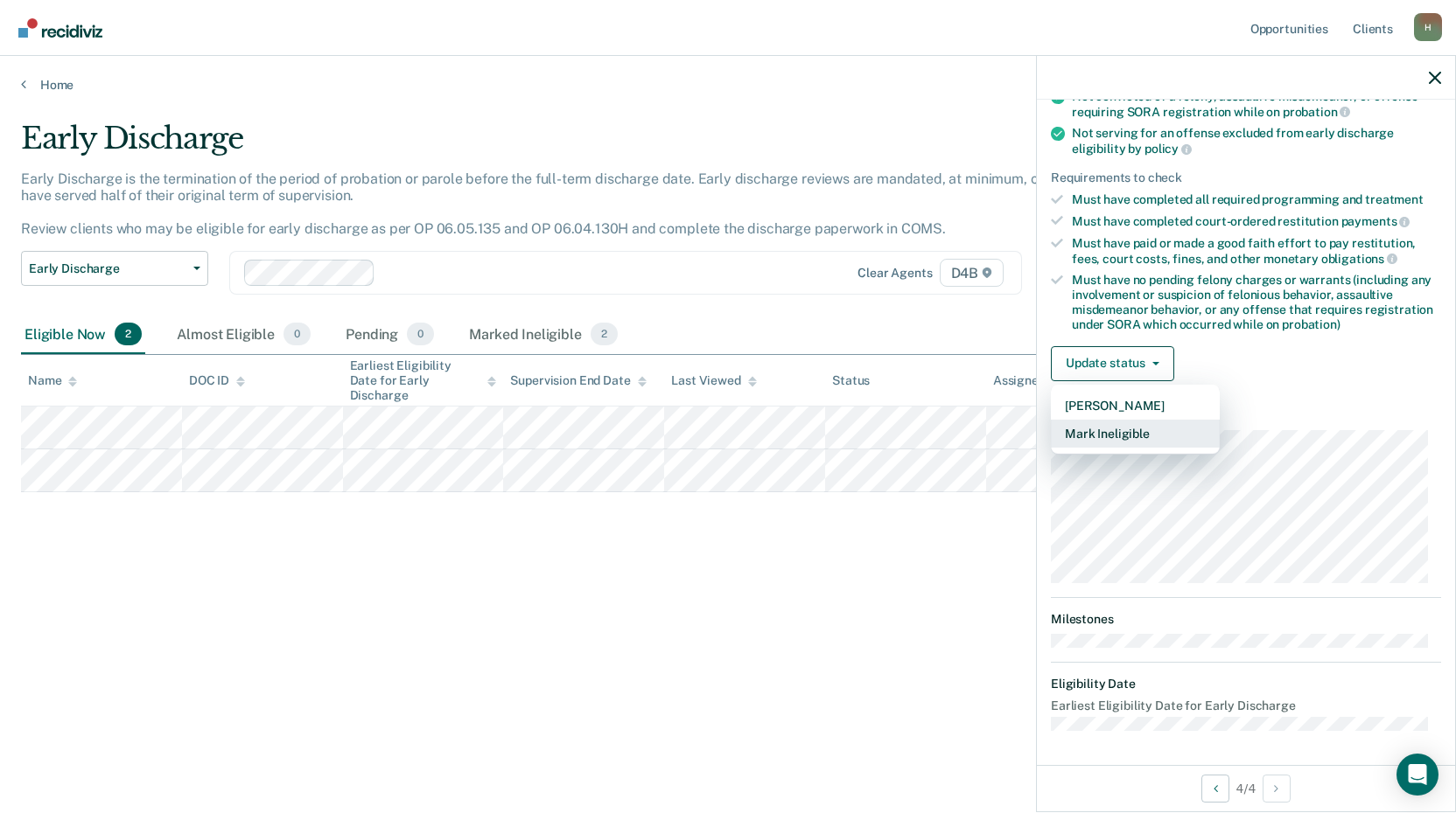
click at [1138, 435] on button "Mark Ineligible" at bounding box center [1135, 433] width 169 height 28
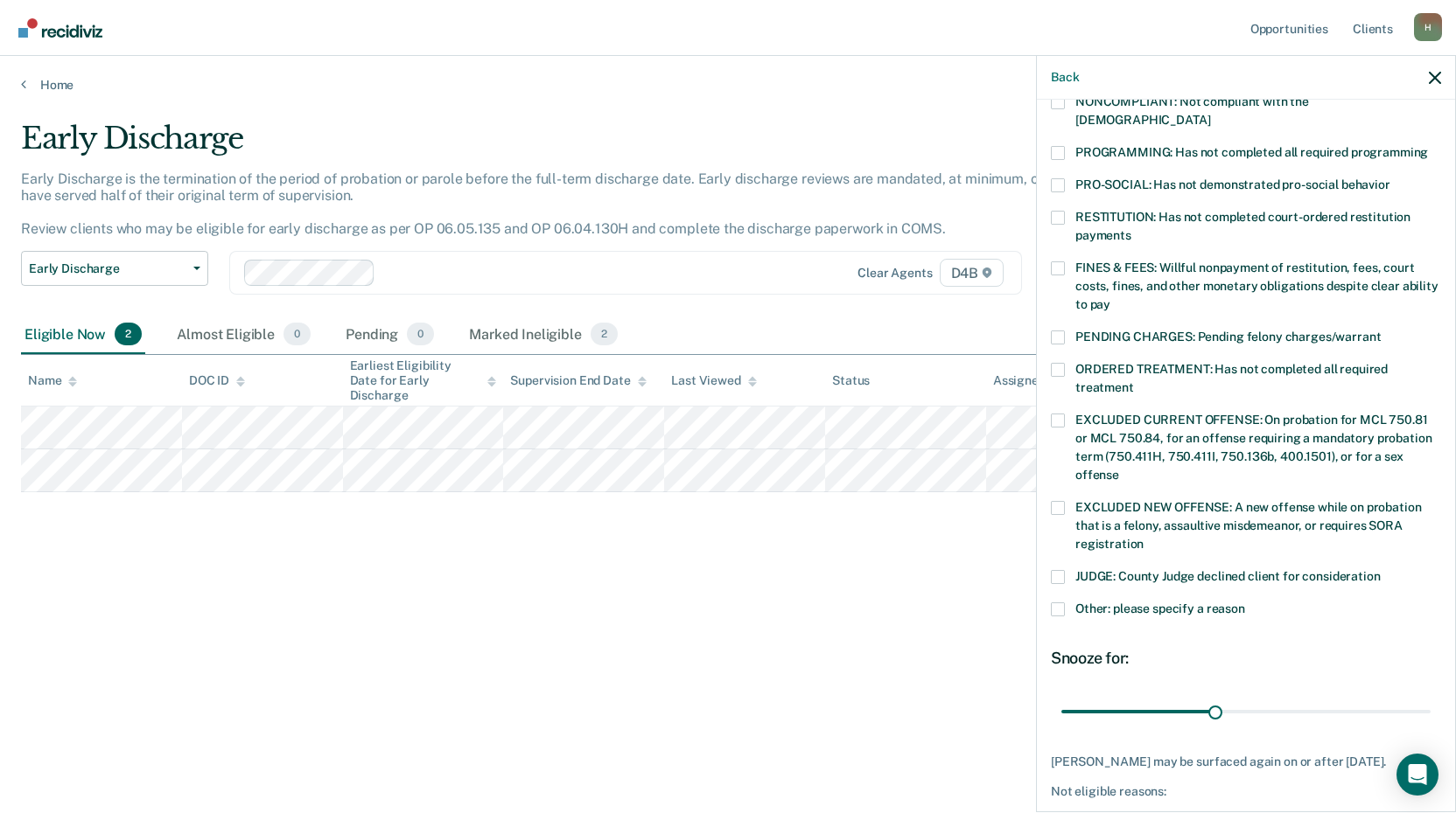
scroll to position [424, 0]
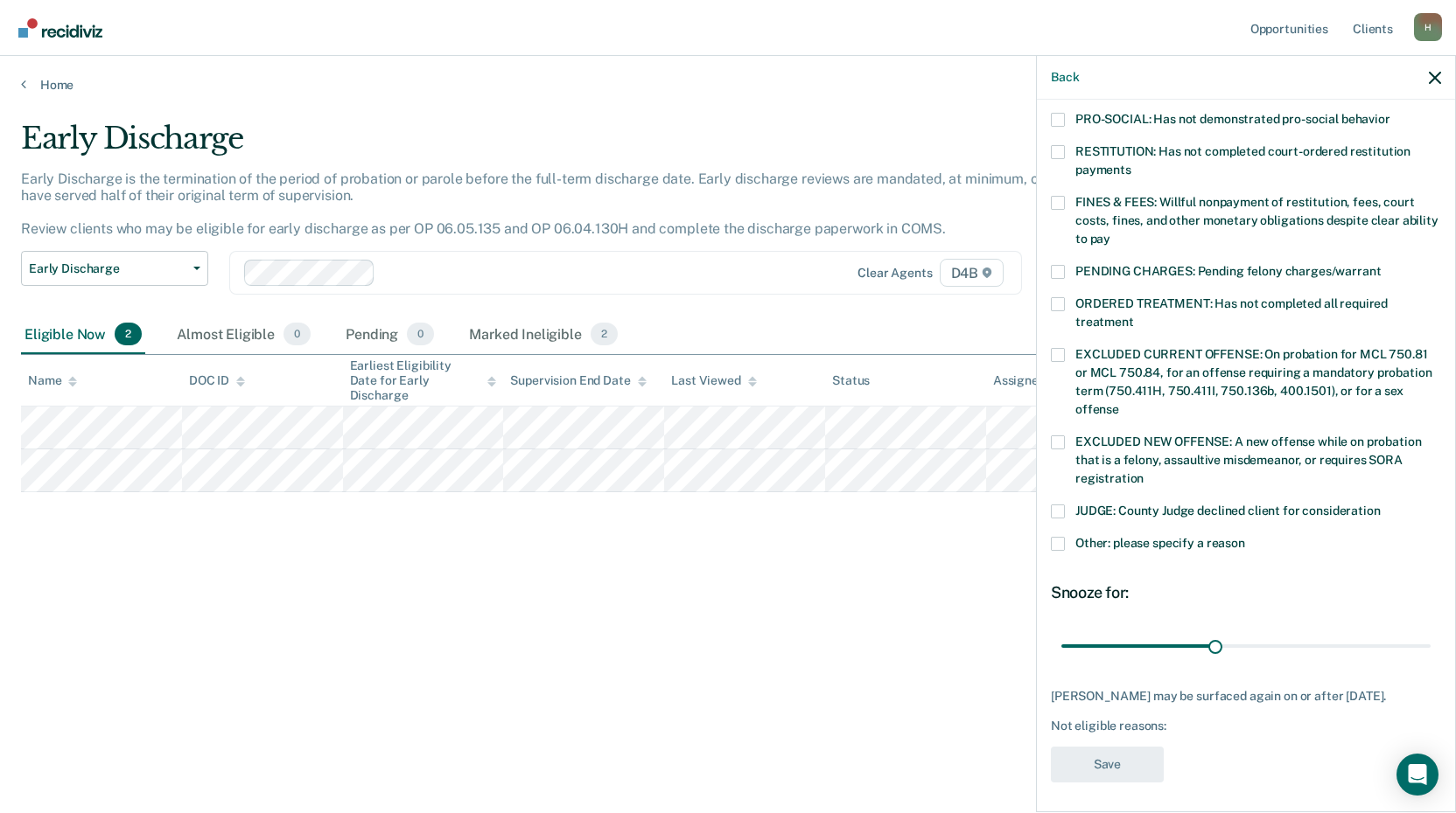
click at [1056, 537] on span at bounding box center [1058, 544] width 14 height 14
click at [1245, 537] on input "Other: please specify a reason" at bounding box center [1245, 537] width 0 height 0
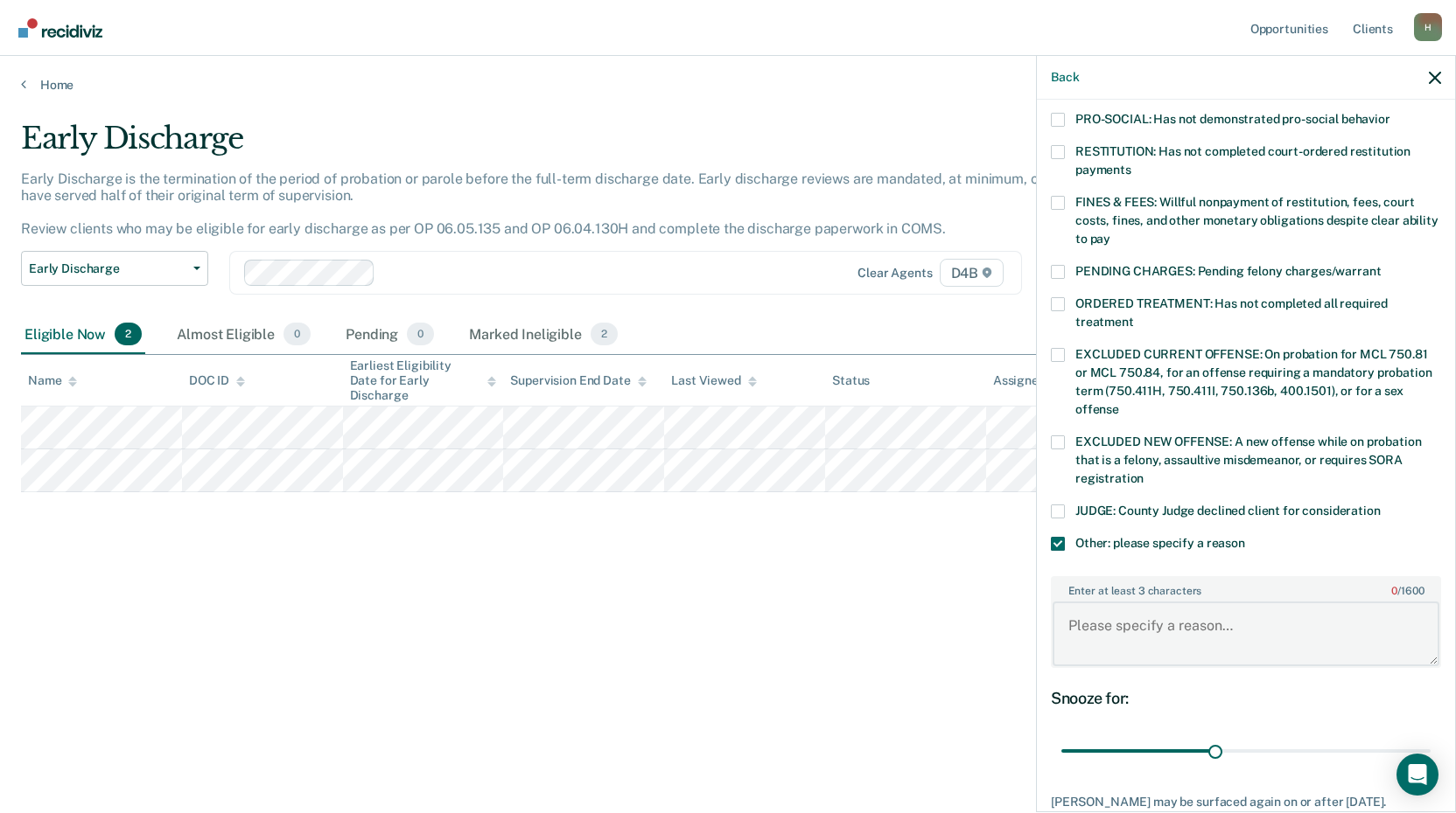
click at [1142, 604] on textarea "Enter at least 3 characters 0 / 1600" at bounding box center [1246, 634] width 387 height 65
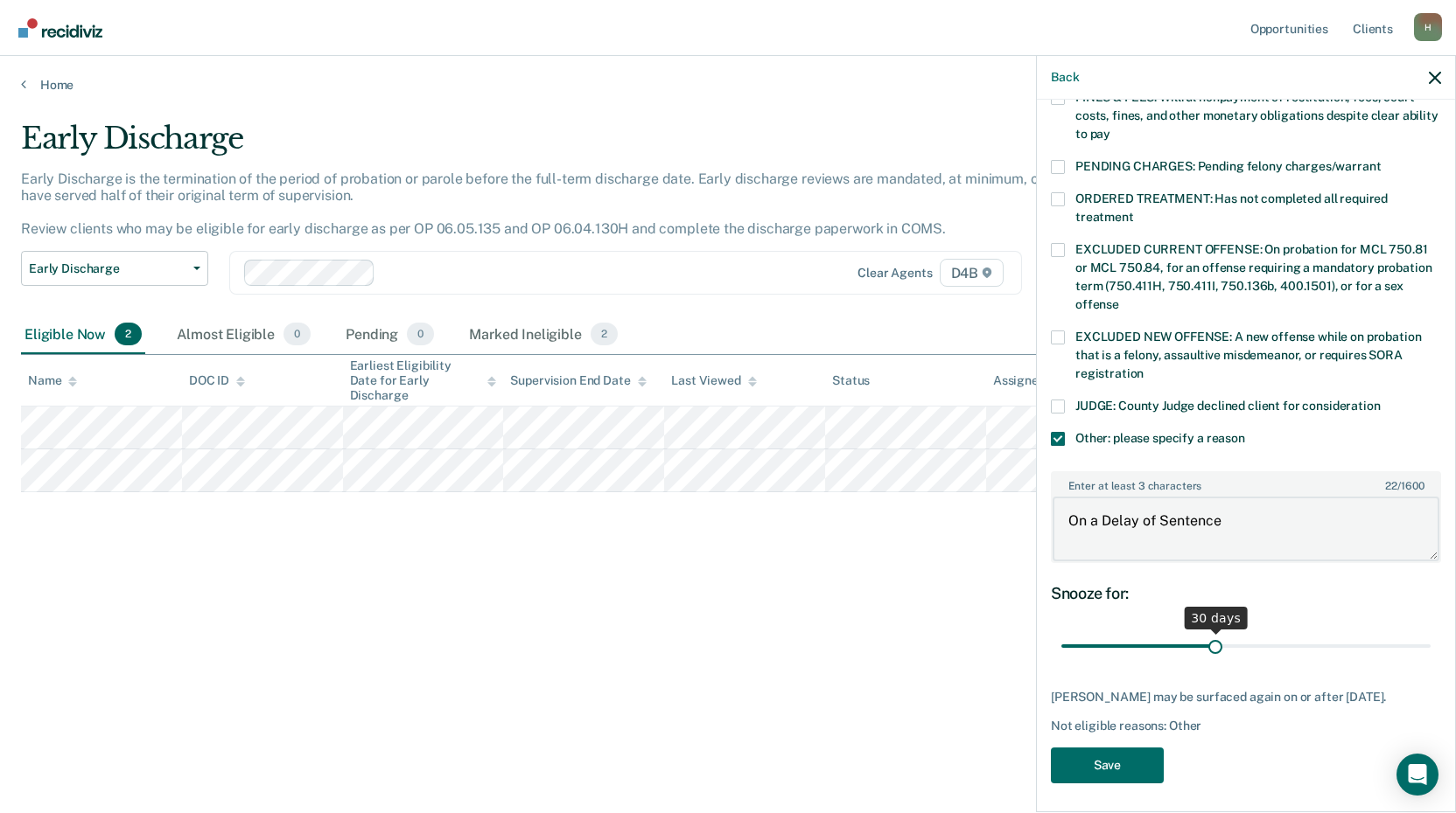
scroll to position [530, 0]
type textarea "On a Delay of Sentence"
click at [1124, 765] on button "Save" at bounding box center [1107, 765] width 112 height 36
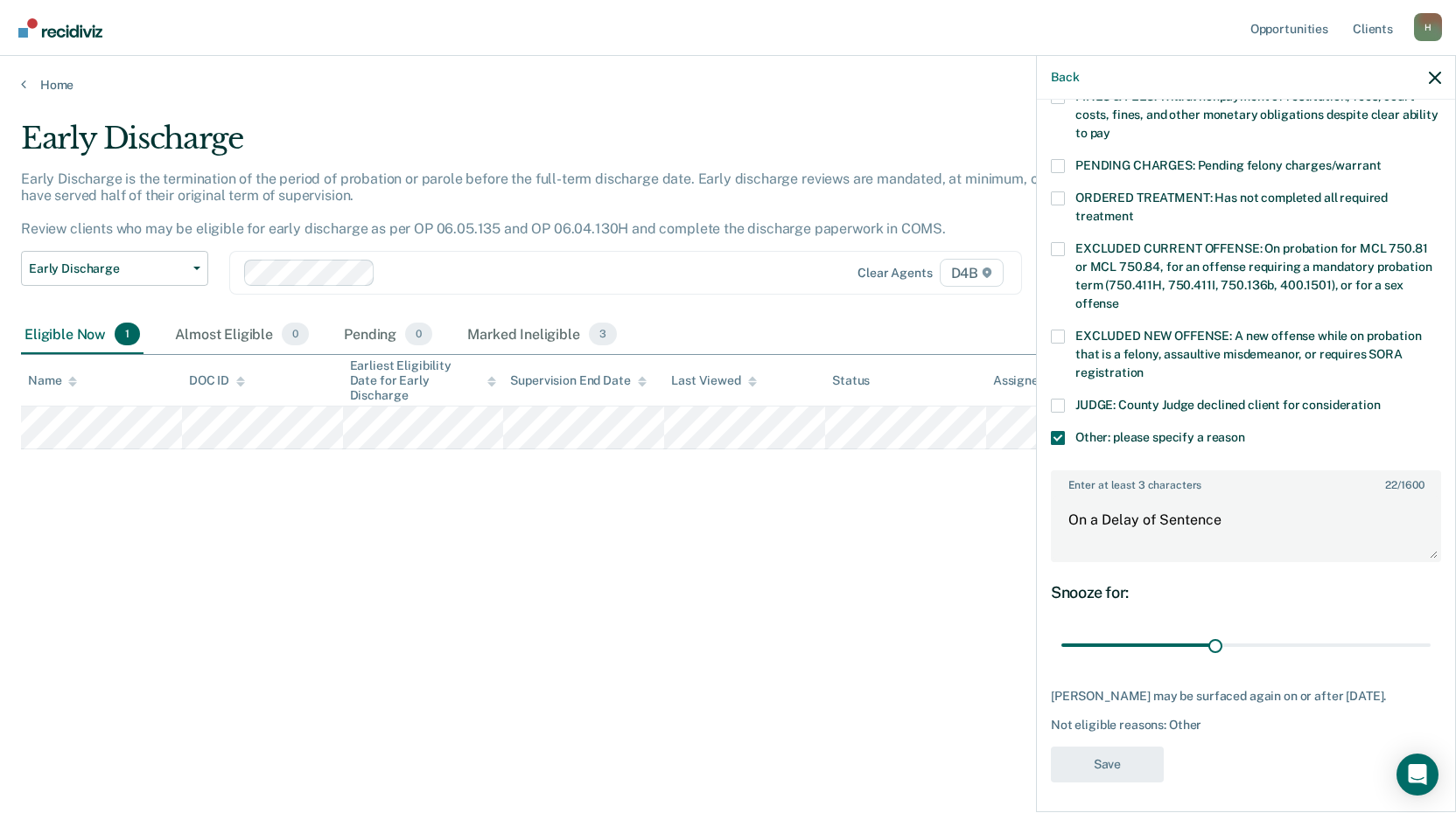
scroll to position [369, 0]
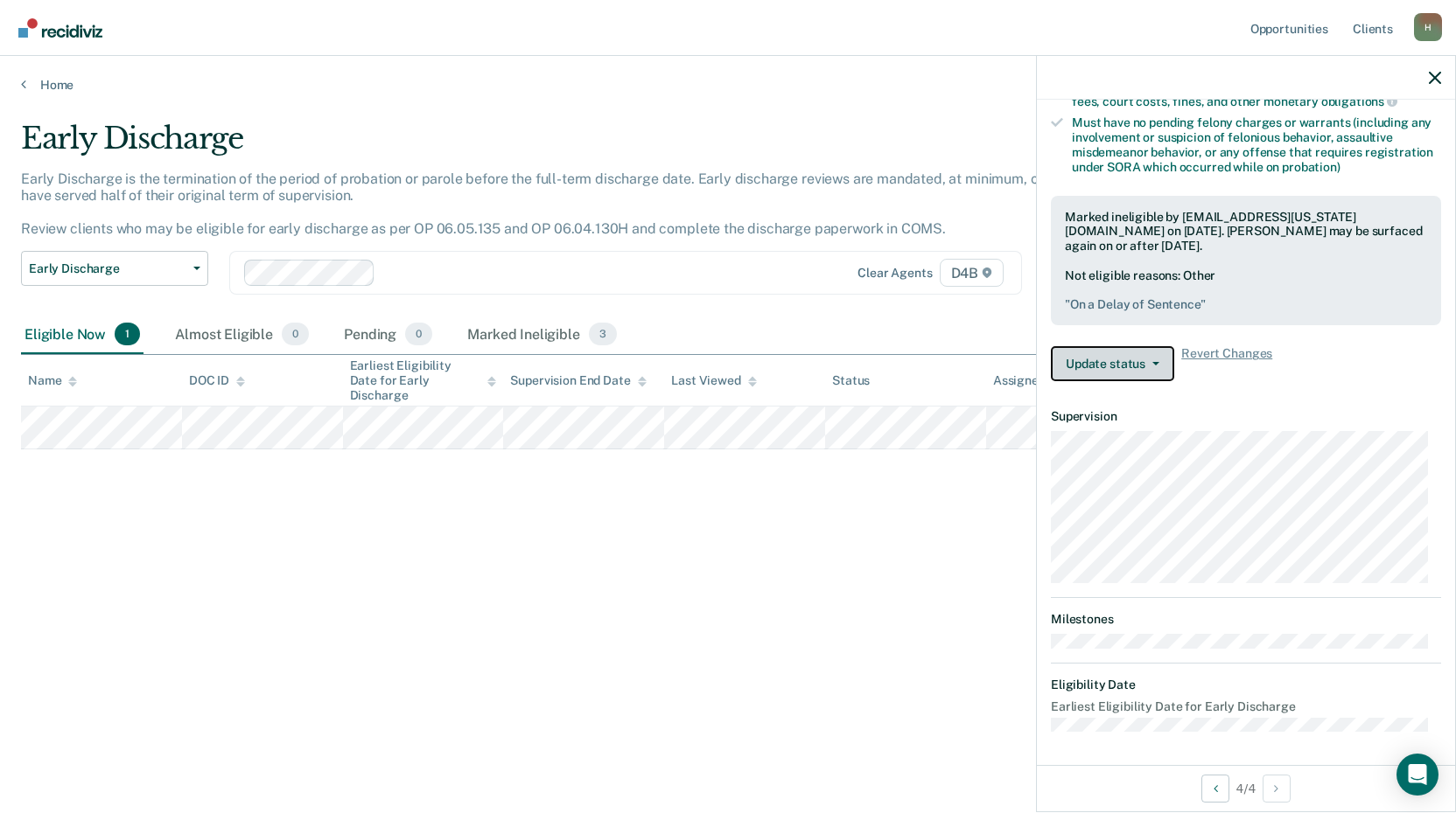
click at [1110, 363] on button "Update status" at bounding box center [1112, 363] width 123 height 35
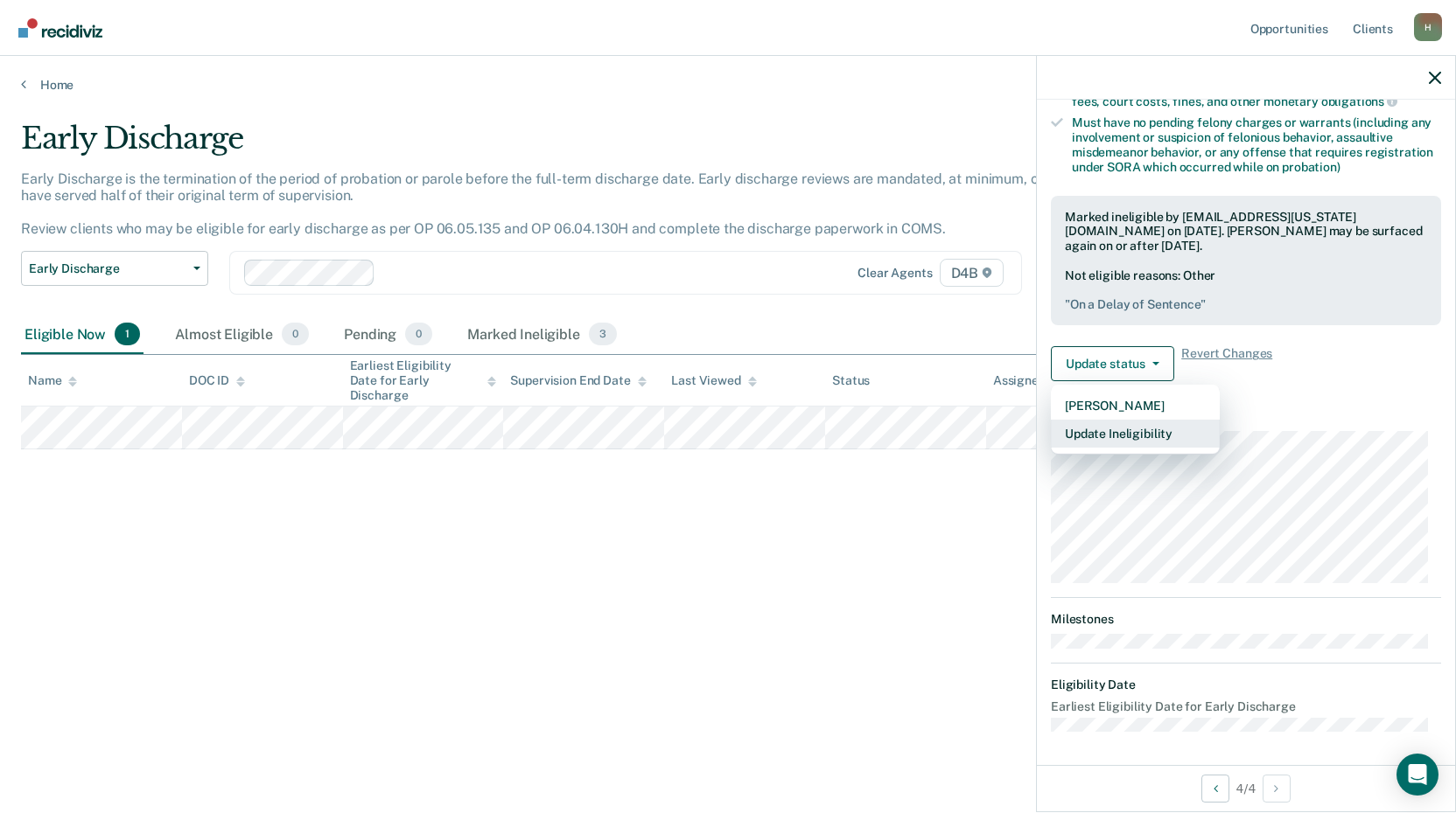
click at [1112, 435] on button "Update Ineligibility" at bounding box center [1135, 433] width 169 height 28
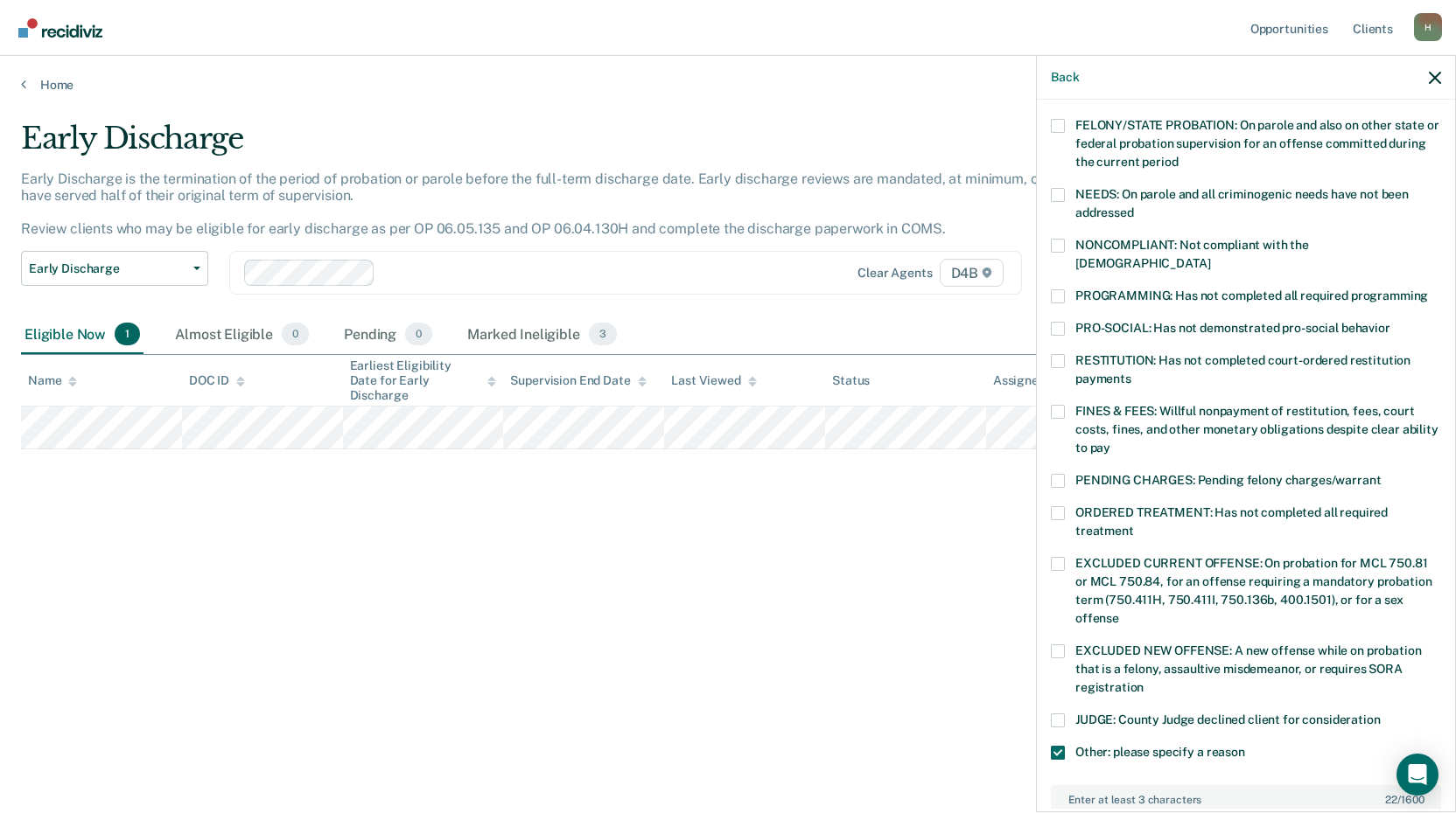
scroll to position [530, 0]
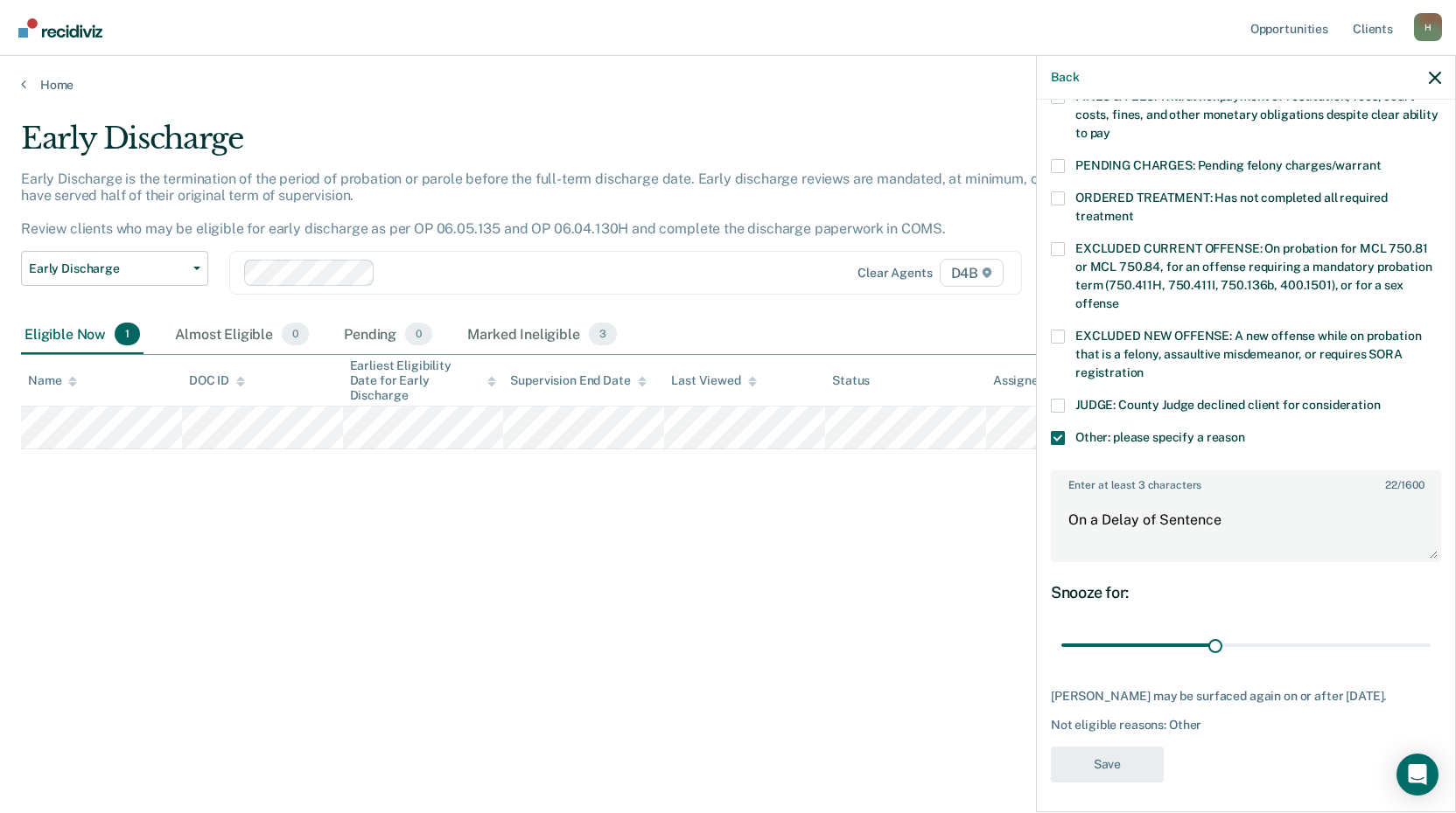
click at [861, 503] on div "Early Discharge Early Discharge is the termination of the period of probation o…" at bounding box center [728, 401] width 1413 height 561
click at [1433, 83] on icon "button" at bounding box center [1435, 78] width 13 height 13
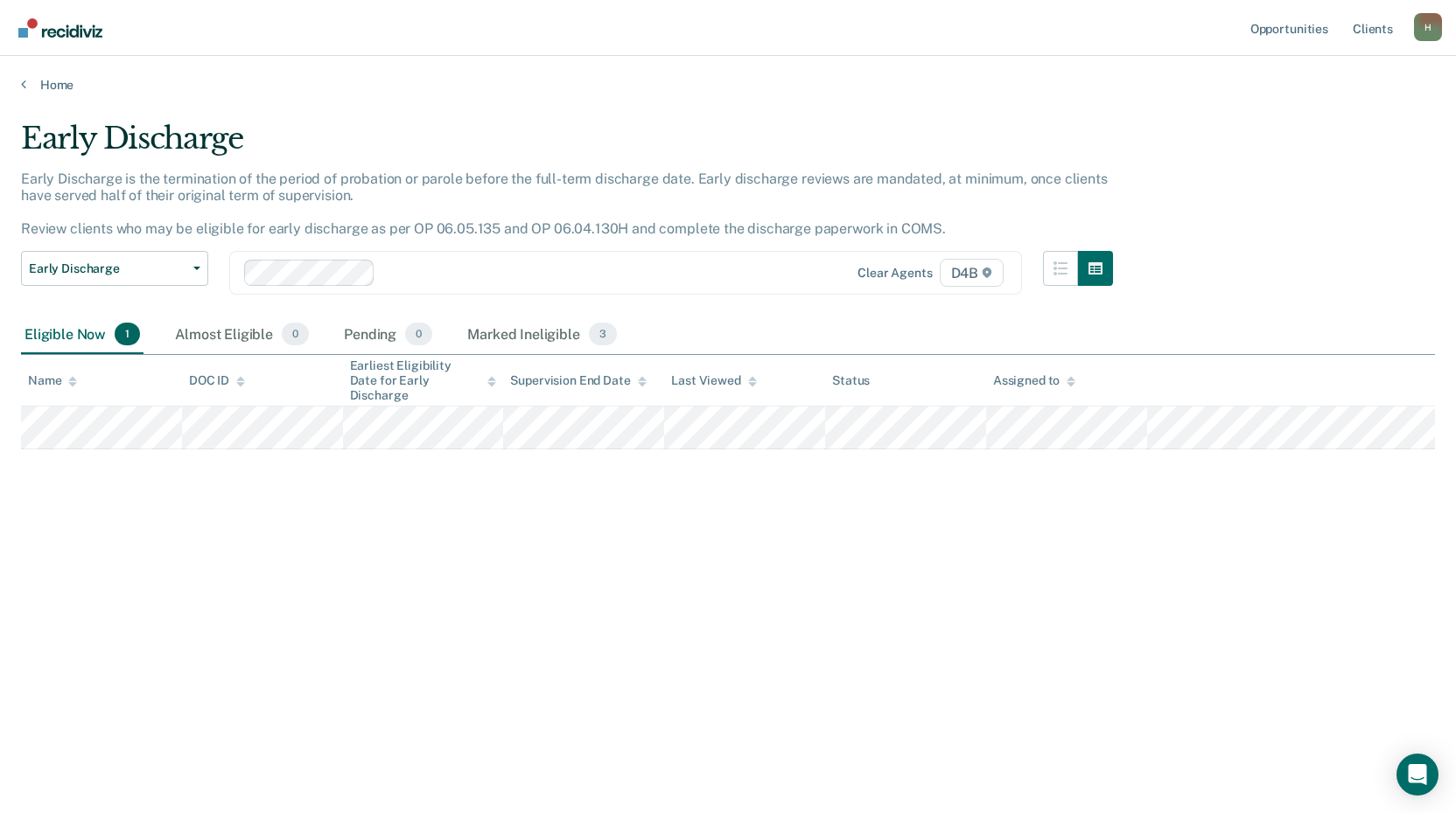
scroll to position [369, 0]
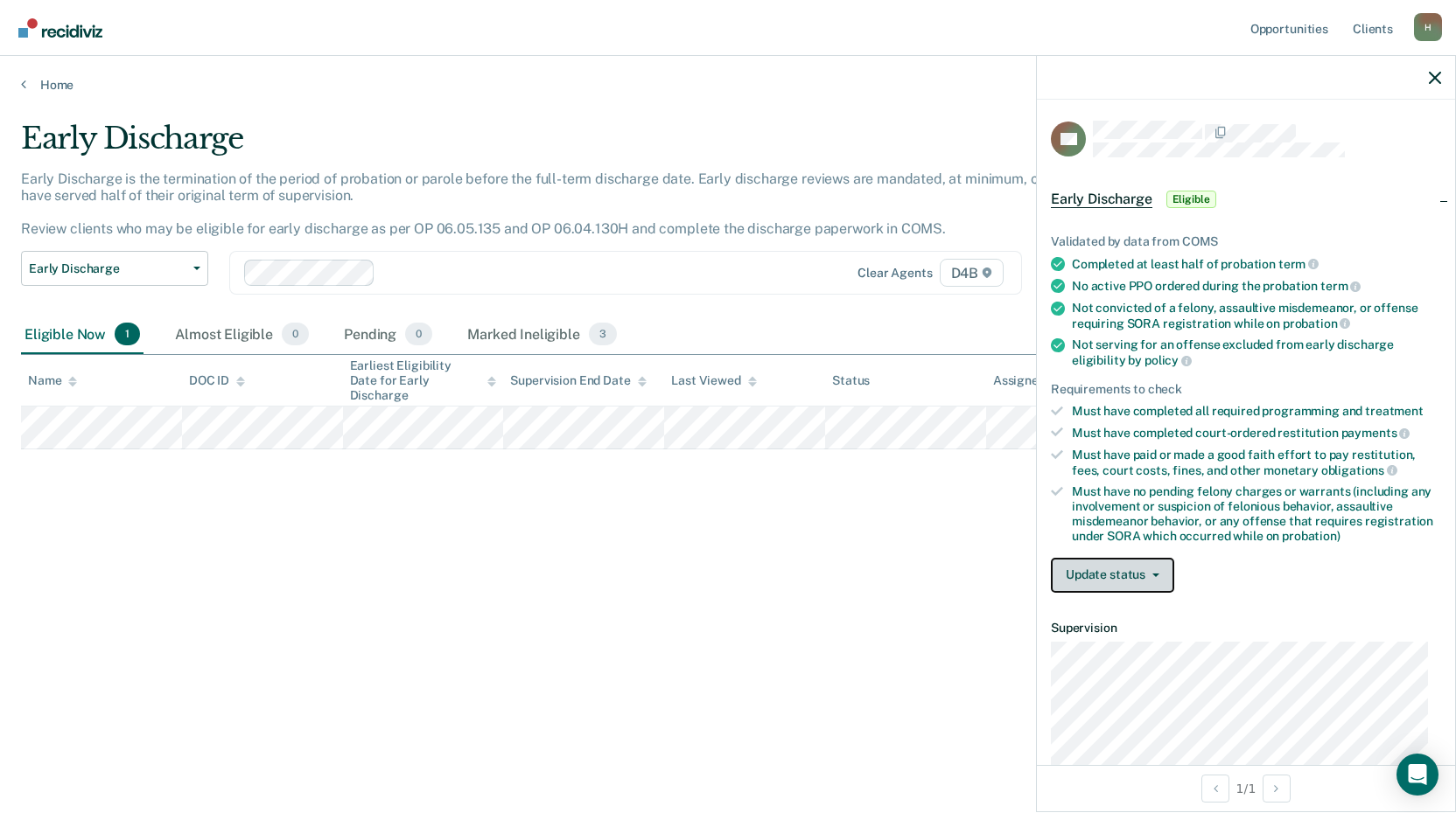
click at [1150, 575] on span "button" at bounding box center [1152, 576] width 14 height 4
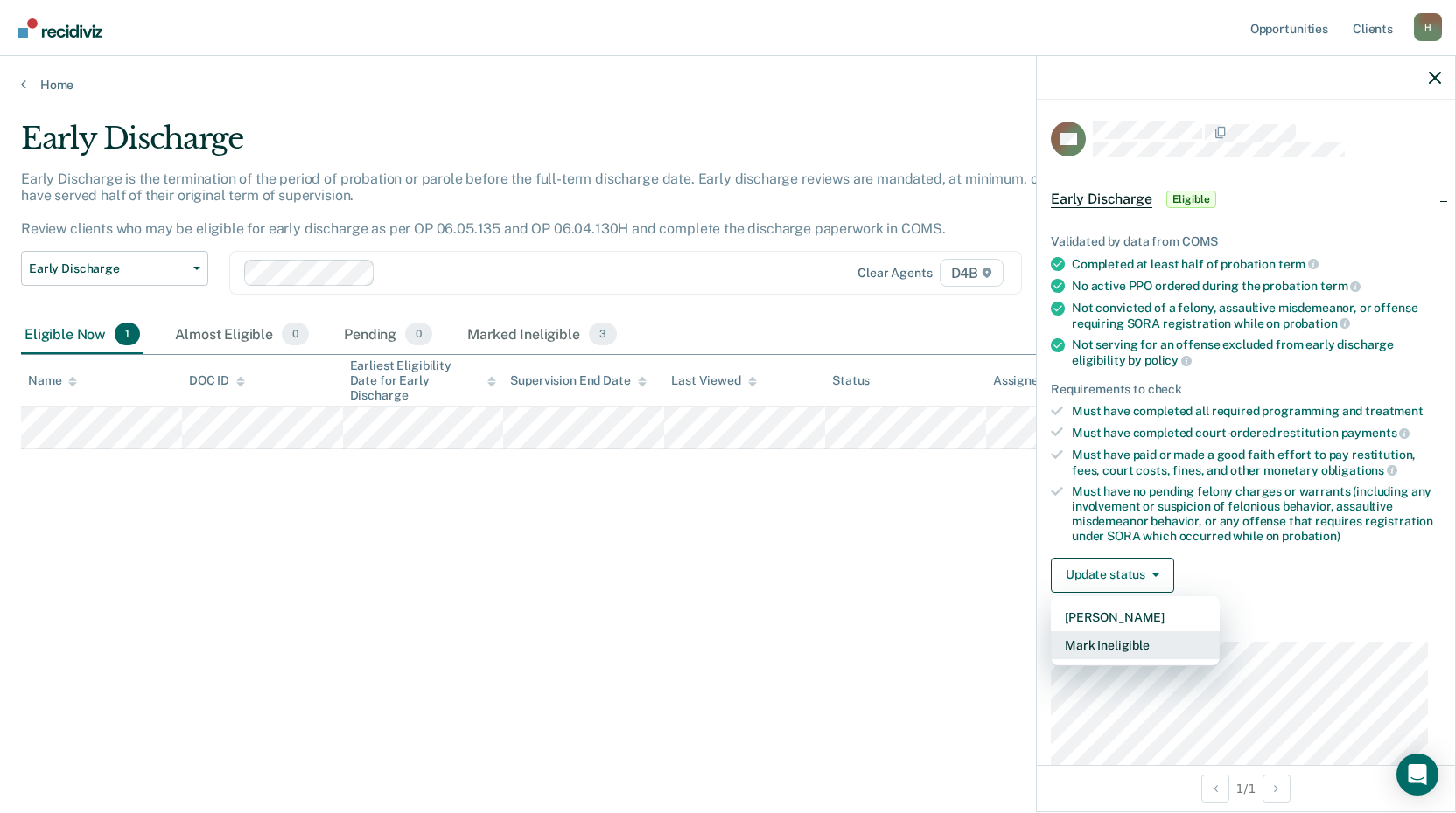
click at [1116, 642] on button "Mark Ineligible" at bounding box center [1135, 645] width 169 height 28
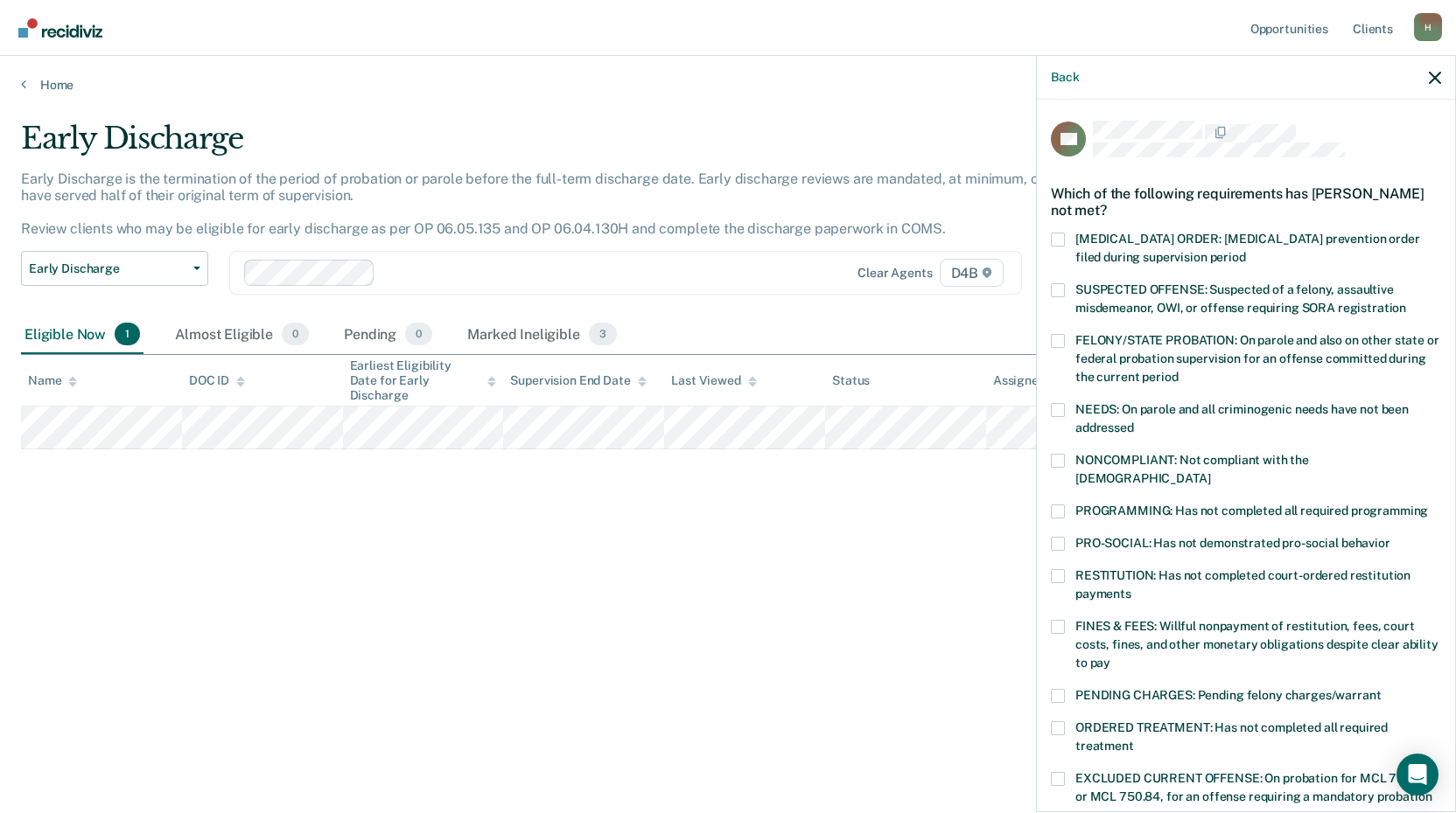
click at [1060, 620] on span at bounding box center [1058, 627] width 14 height 14
click at [1110, 657] on input "FINES & FEES: Willful nonpayment of restitution, fees, court costs, fines, and …" at bounding box center [1110, 657] width 0 height 0
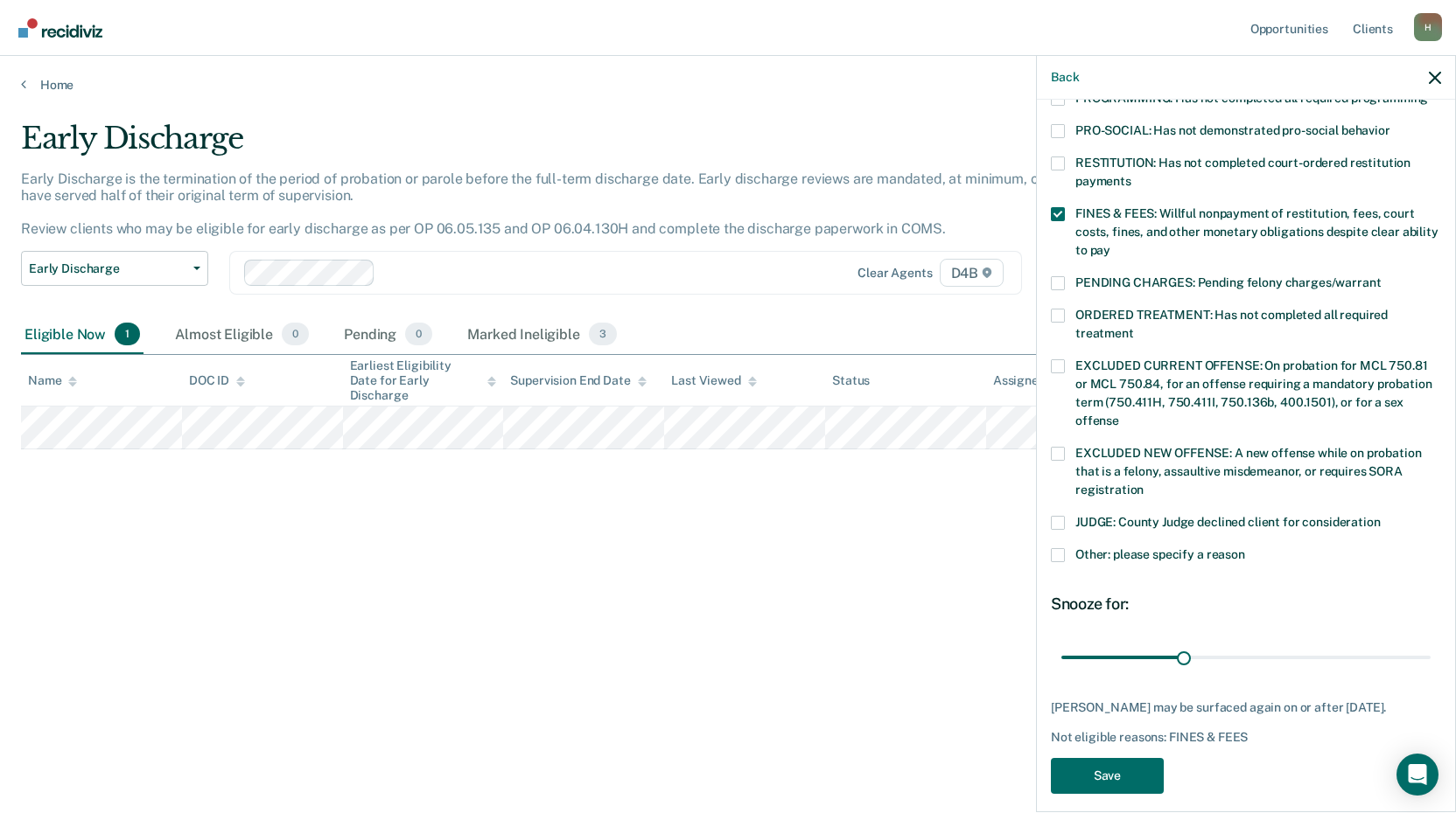
scroll to position [424, 0]
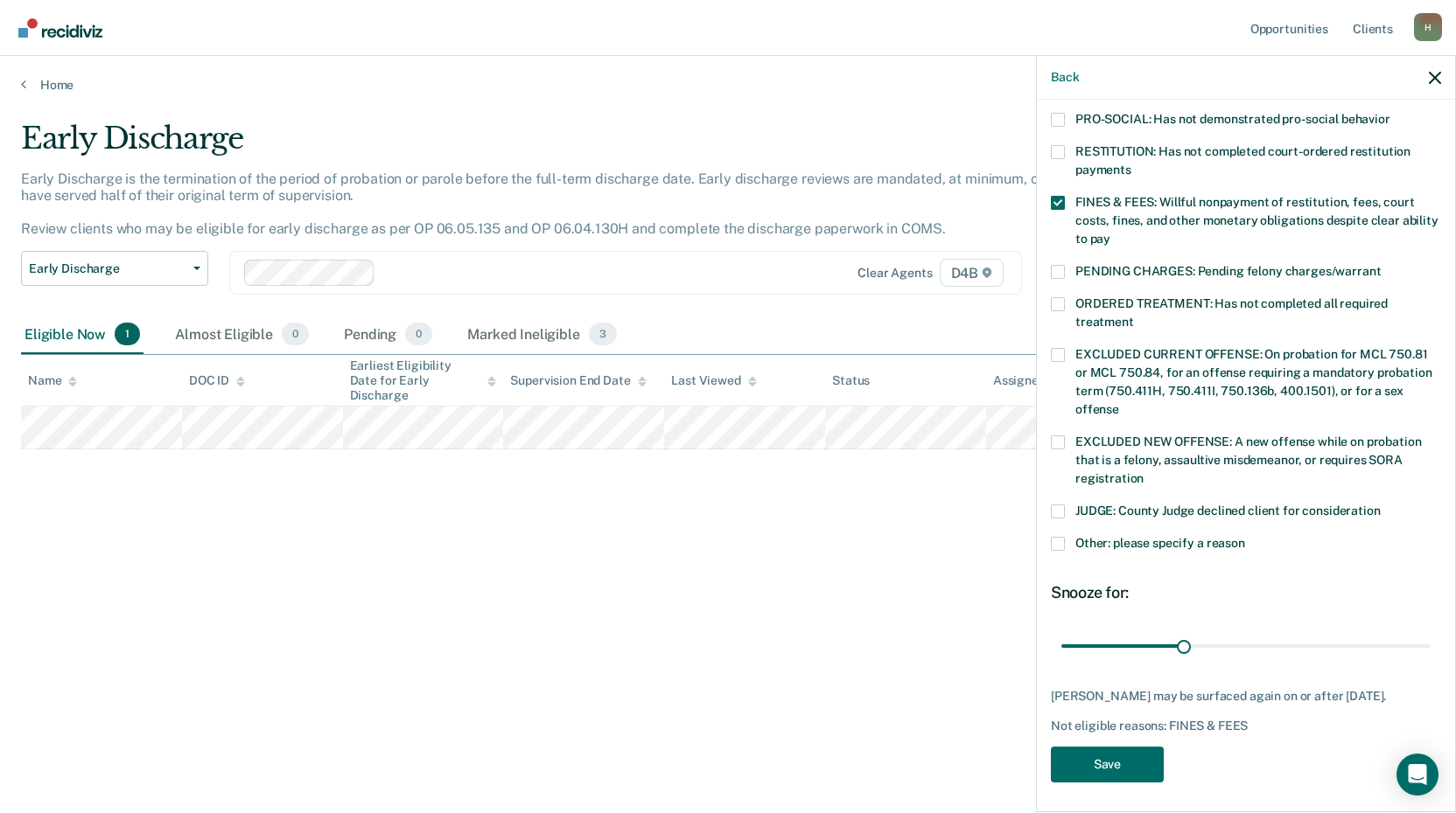
click at [1061, 537] on span at bounding box center [1058, 544] width 14 height 14
click at [1245, 537] on input "Other: please specify a reason" at bounding box center [1245, 537] width 0 height 0
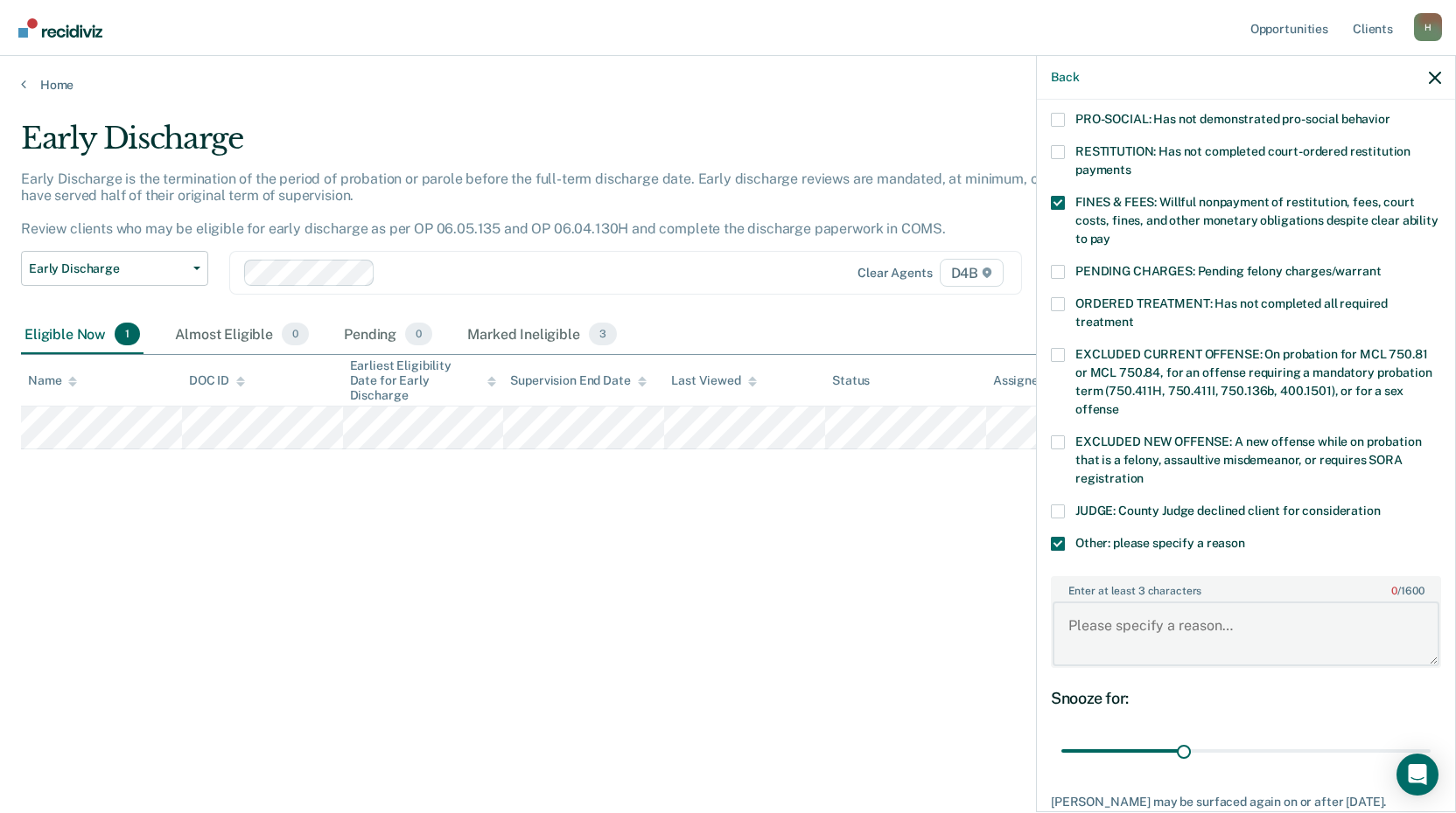
click at [1098, 602] on textarea "Enter at least 3 characters 0 / 1600" at bounding box center [1246, 634] width 387 height 65
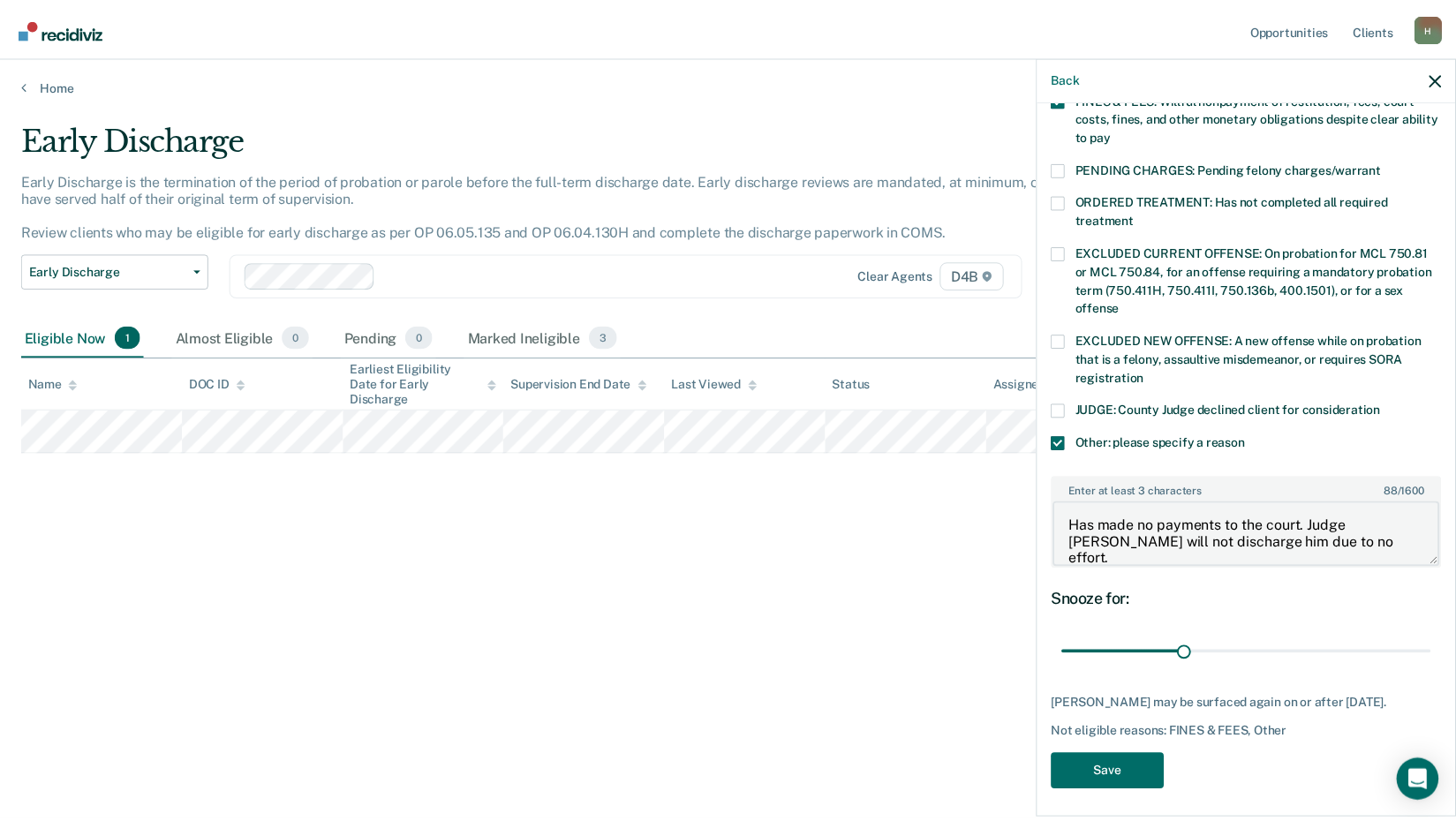
scroll to position [535, 0]
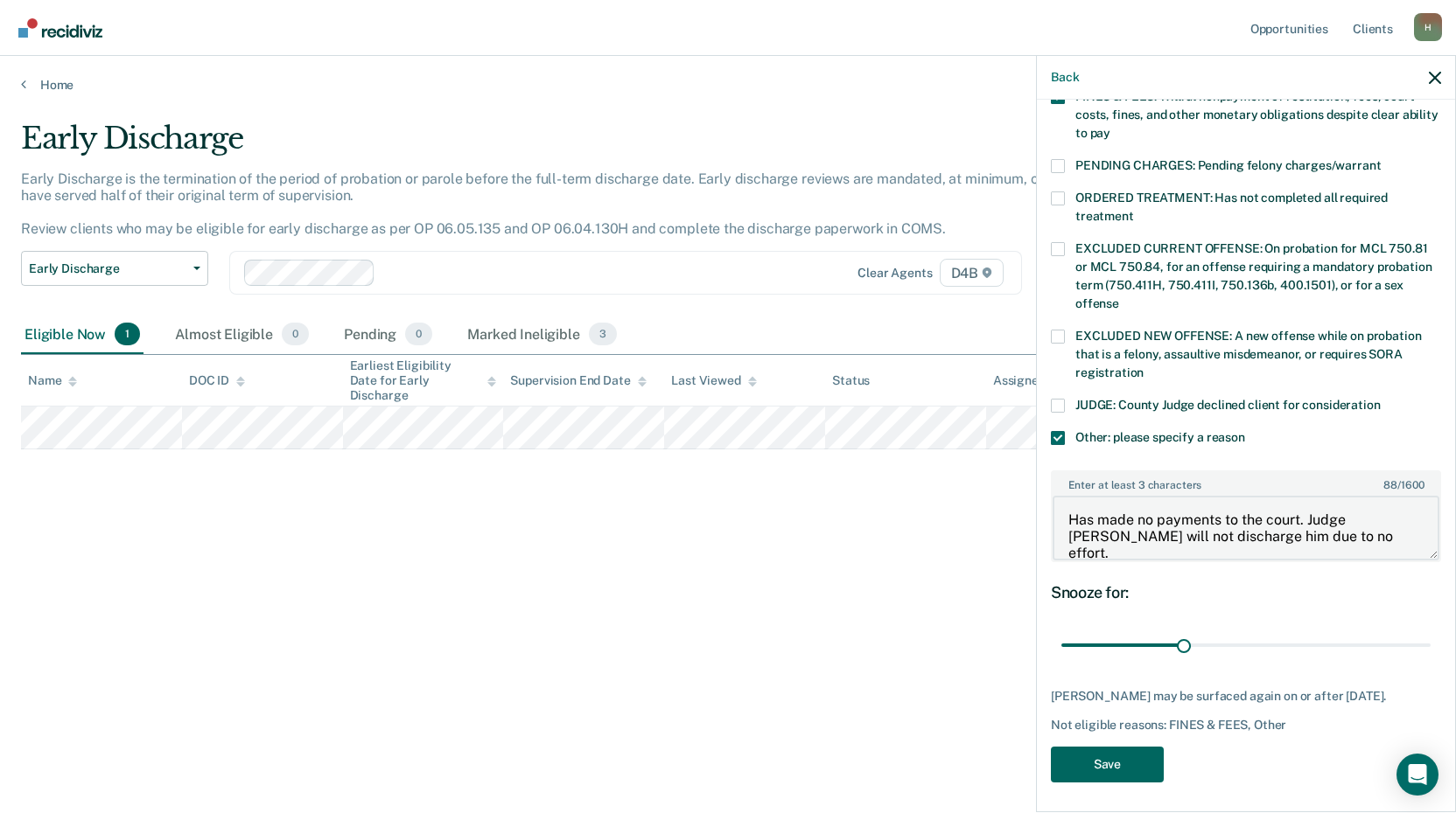
type textarea "Has made no payments to the court. Judge [PERSON_NAME] will not discharge him d…"
click at [1107, 752] on button "Save" at bounding box center [1107, 765] width 112 height 36
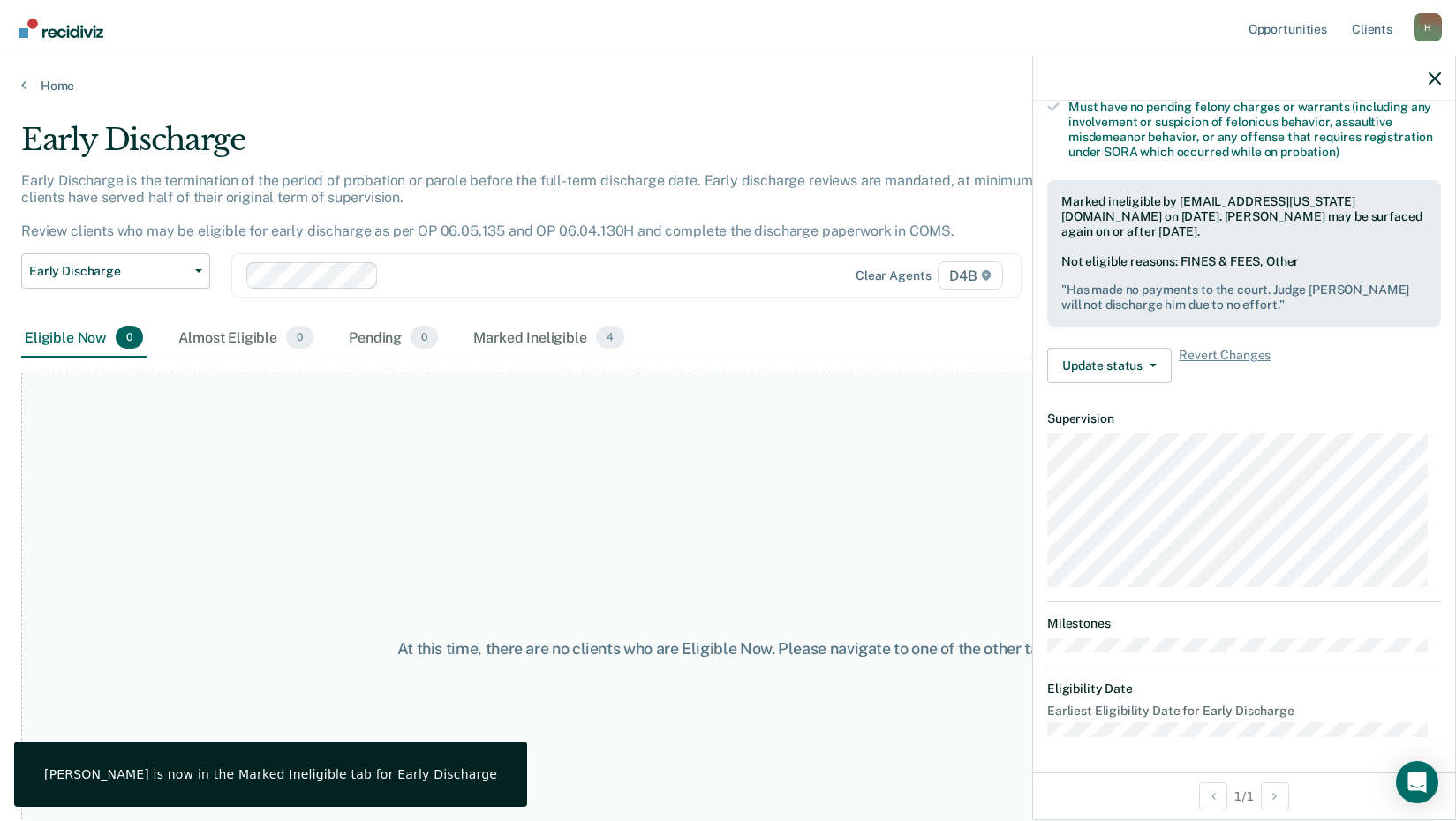
scroll to position [388, 0]
click at [59, 86] on link "Home" at bounding box center [728, 85] width 1414 height 16
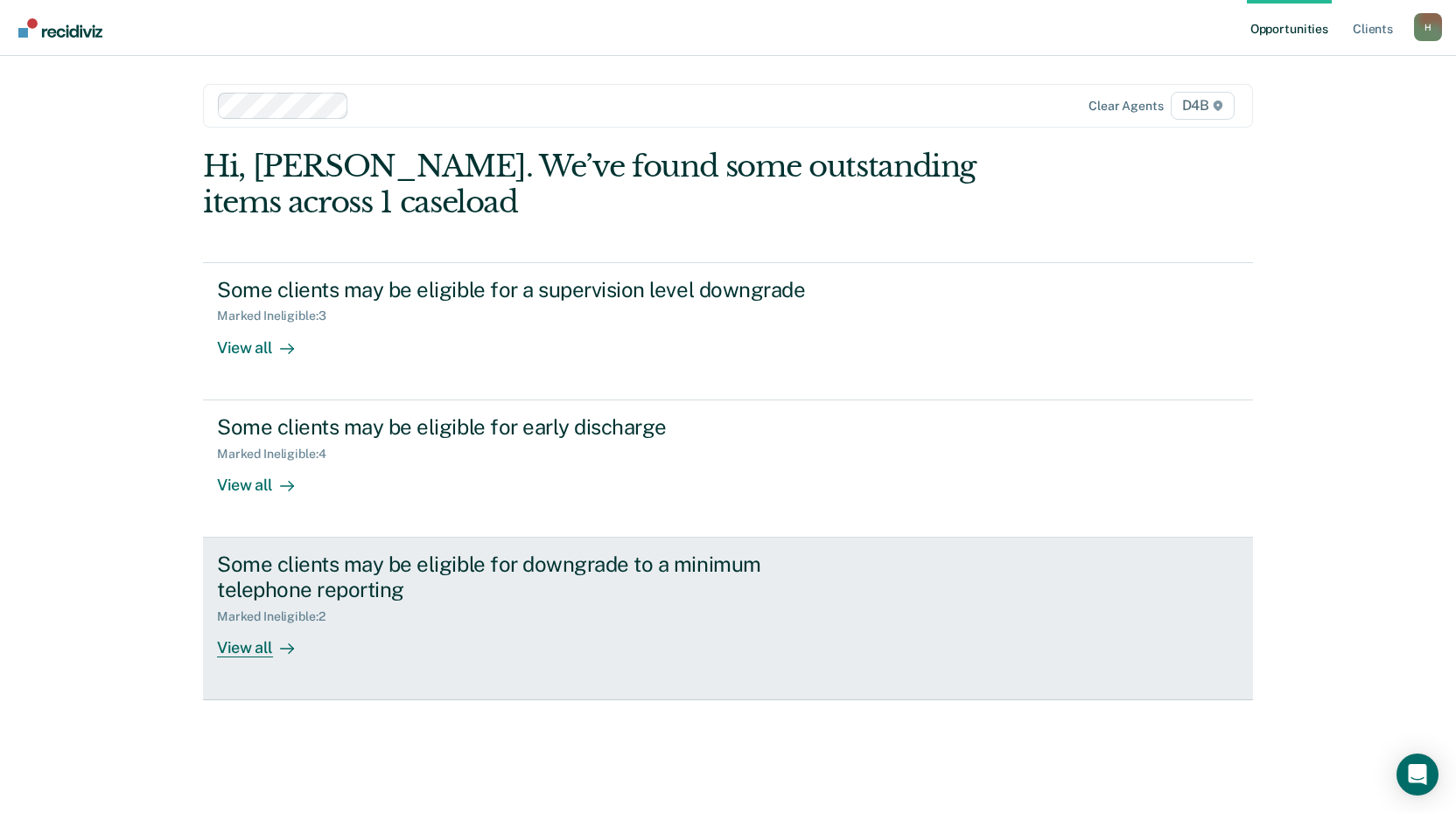
click at [259, 652] on div "View all" at bounding box center [266, 640] width 98 height 34
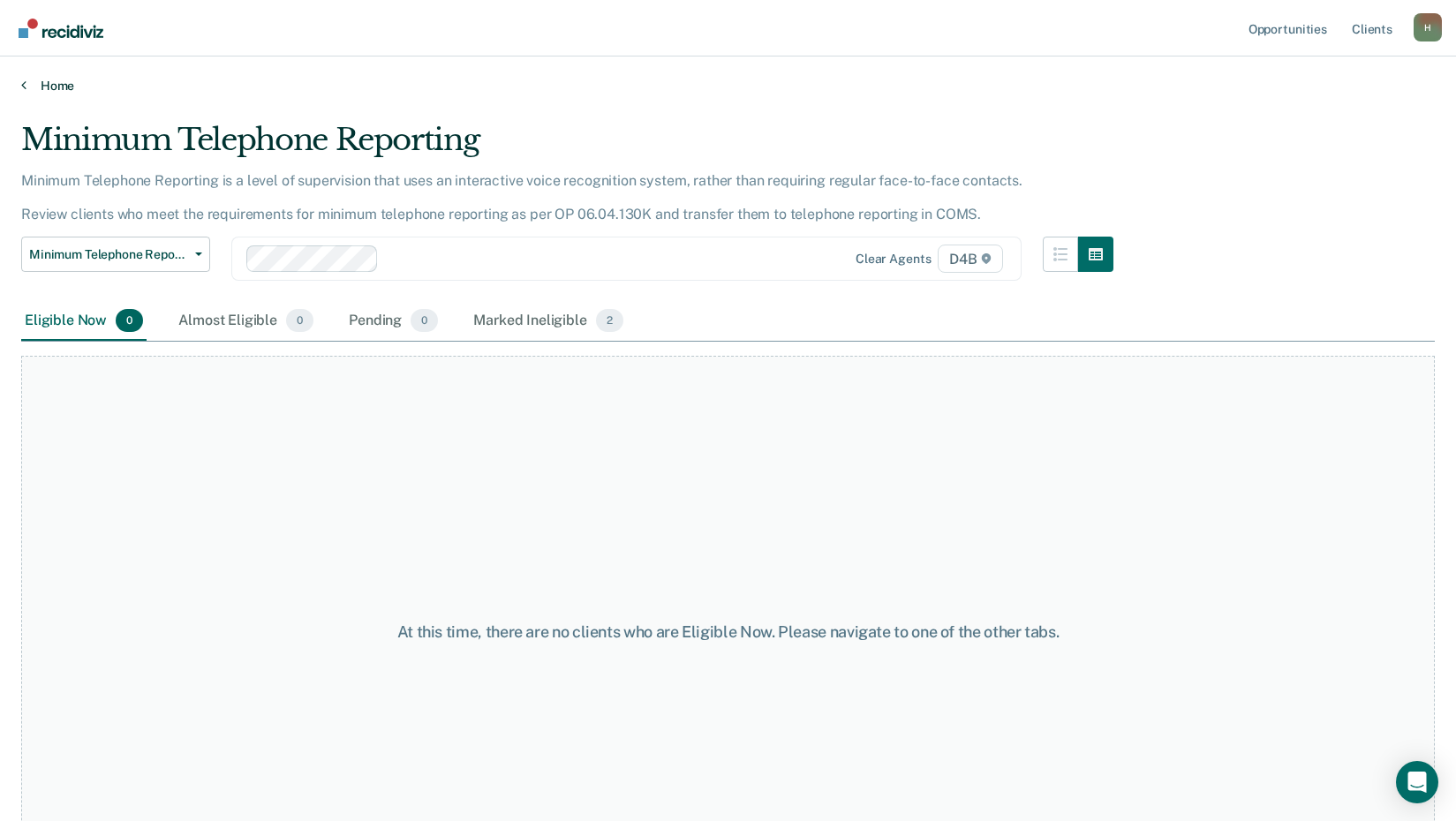
click at [52, 82] on link "Home" at bounding box center [728, 85] width 1414 height 16
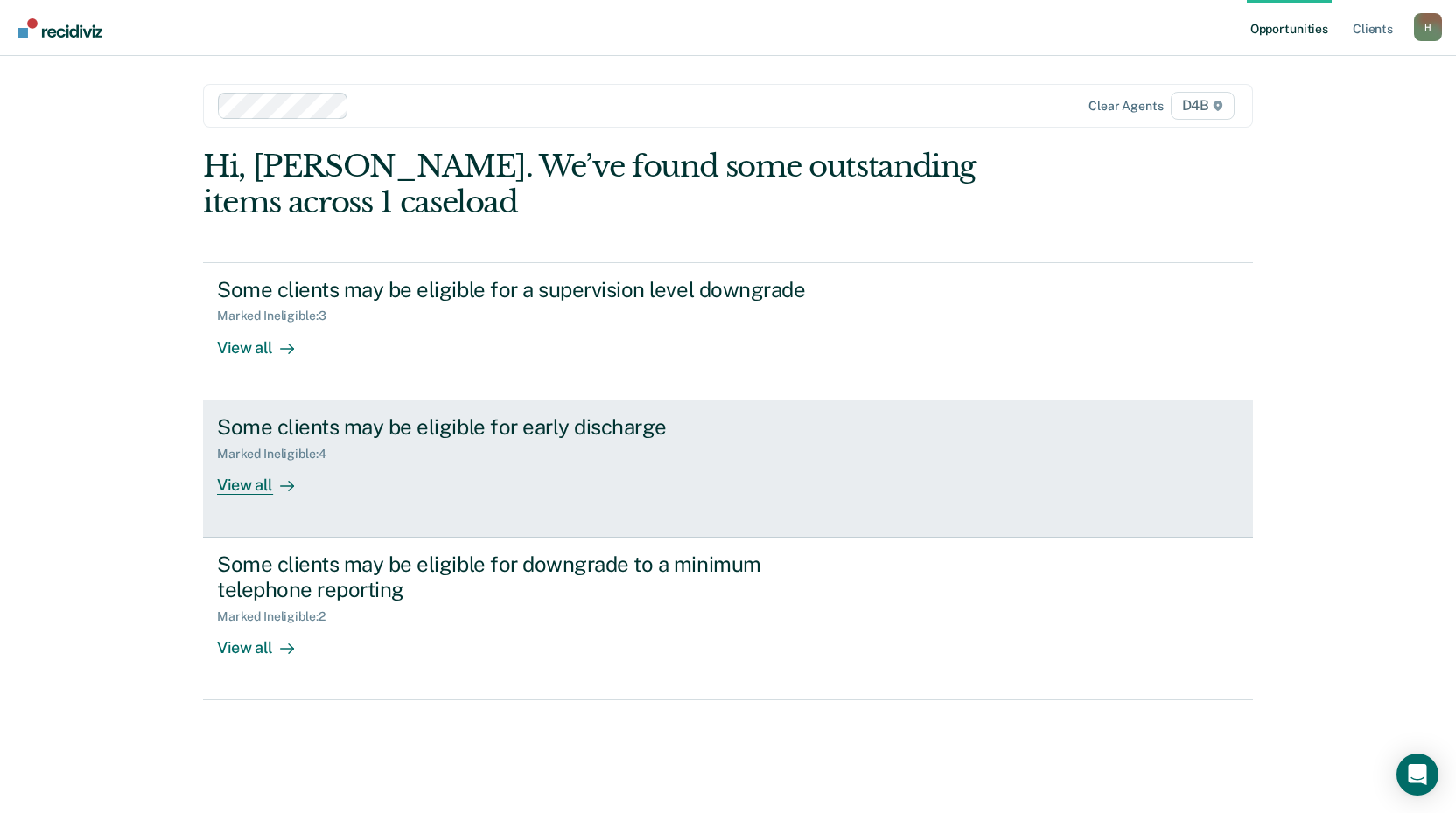
click at [292, 486] on icon at bounding box center [291, 485] width 5 height 10
